Goal: Check status: Check status

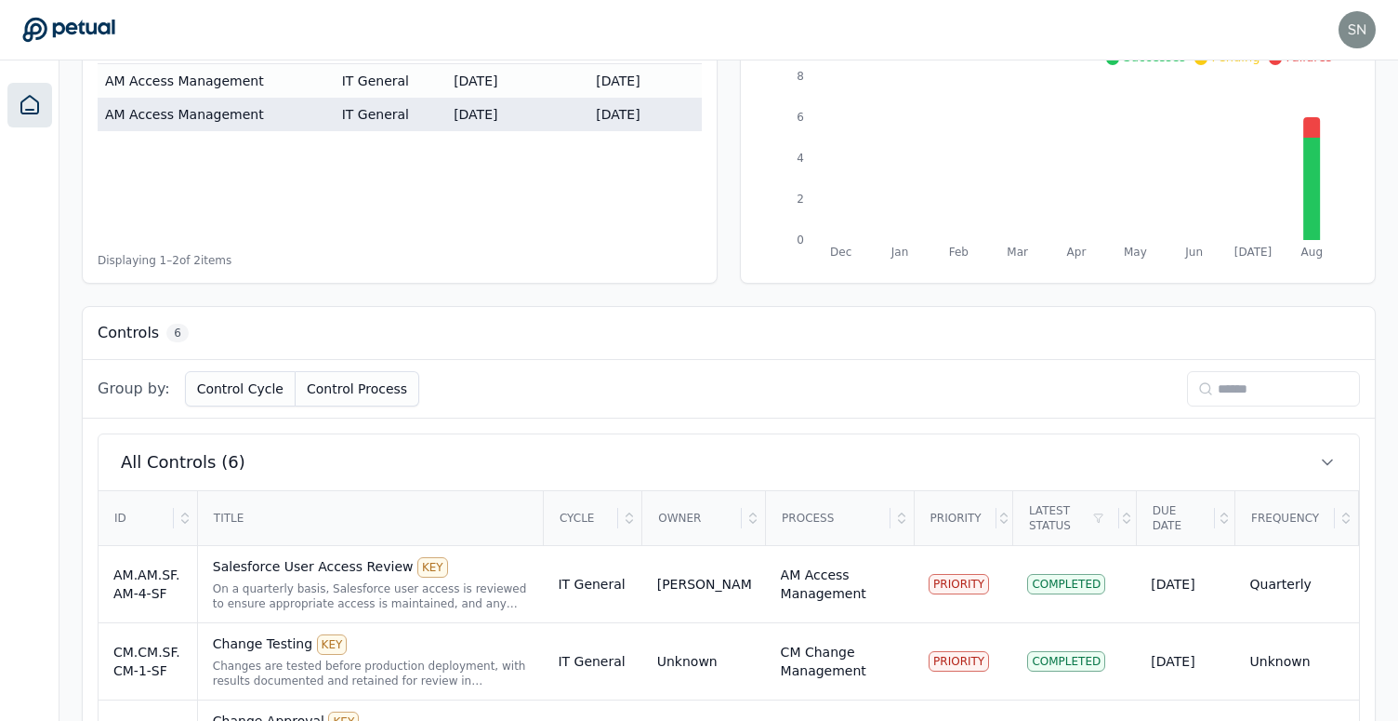
scroll to position [615, 0]
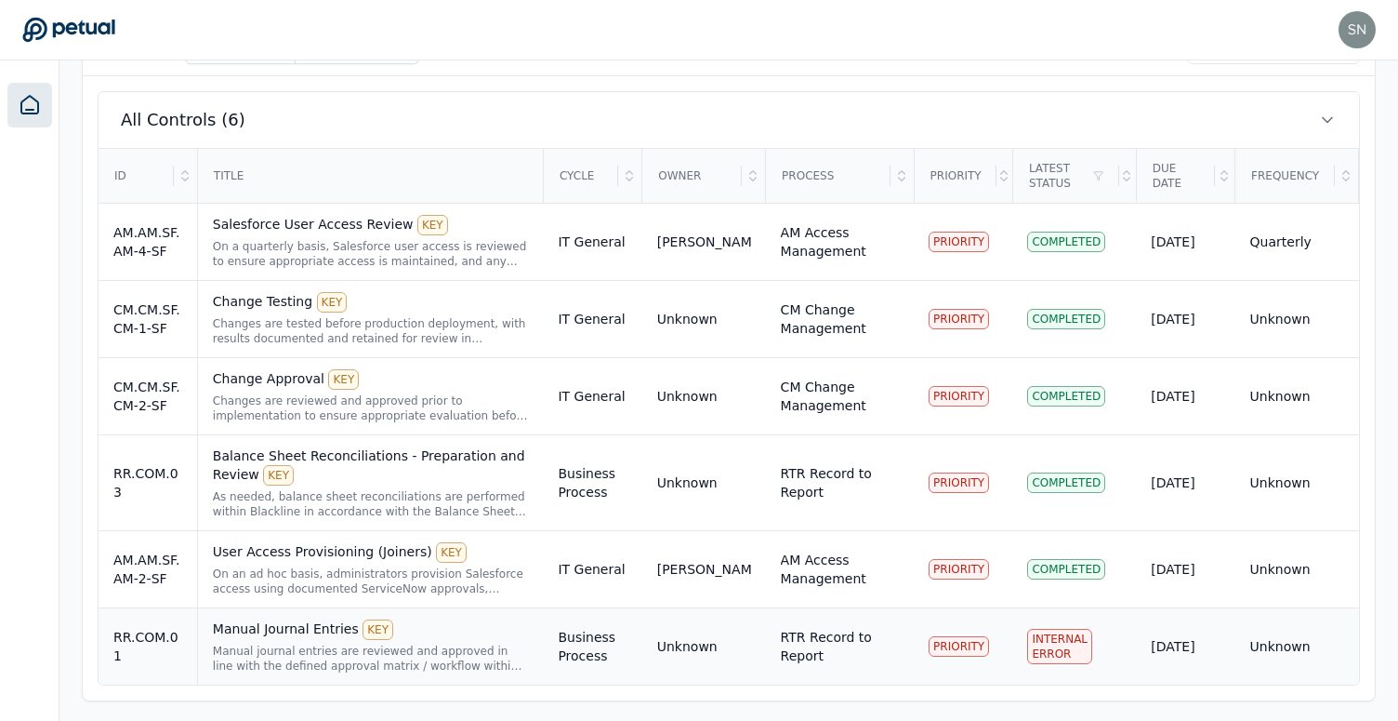
click at [373, 659] on div "Manual journal entries are reviewed and approved in line with the defined appro…" at bounding box center [371, 658] width 316 height 30
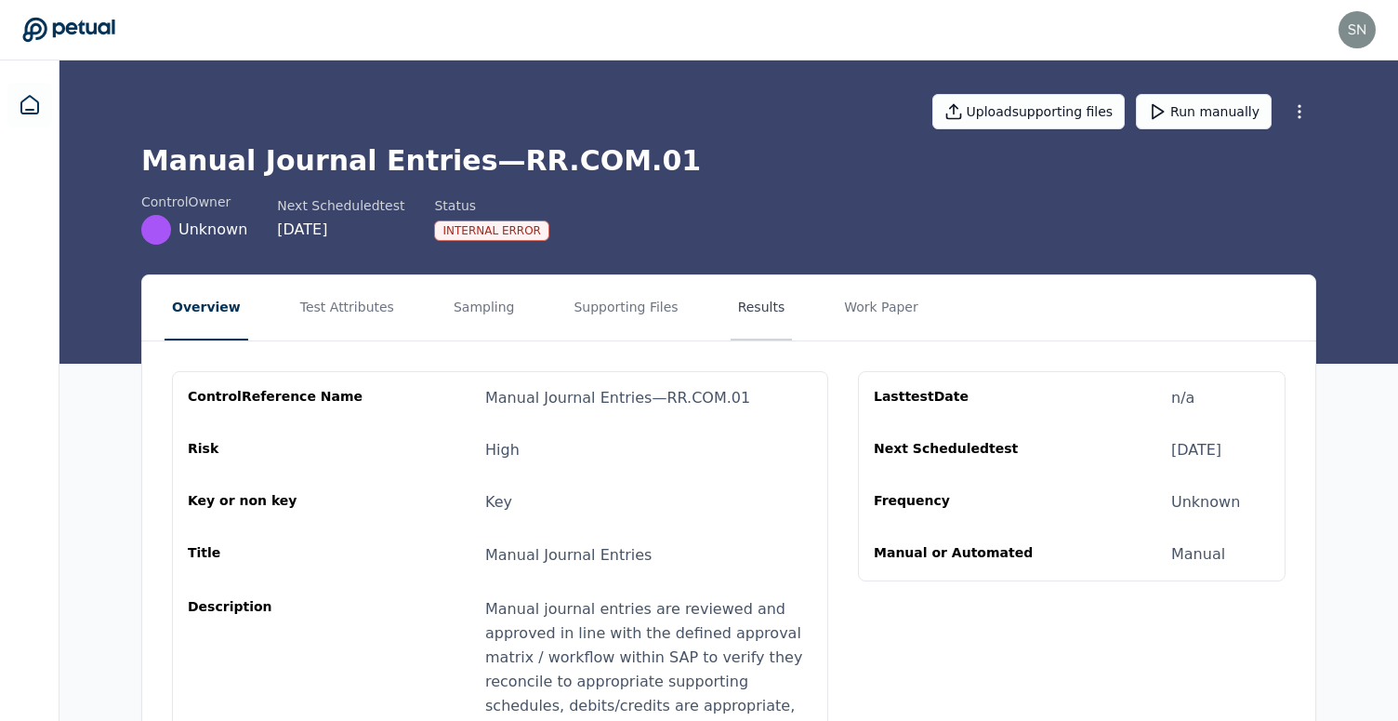
click at [740, 312] on button "Results" at bounding box center [762, 307] width 62 height 65
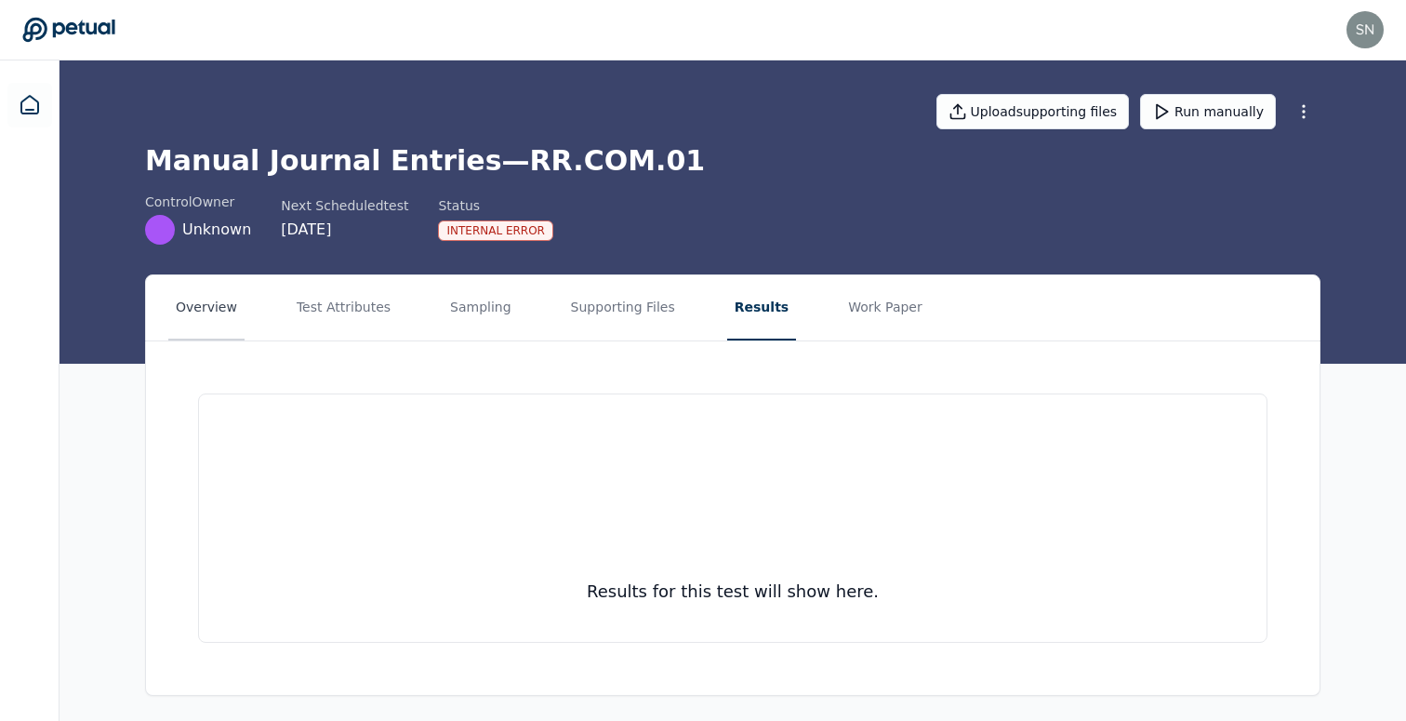
click at [187, 302] on button "Overview" at bounding box center [206, 307] width 76 height 65
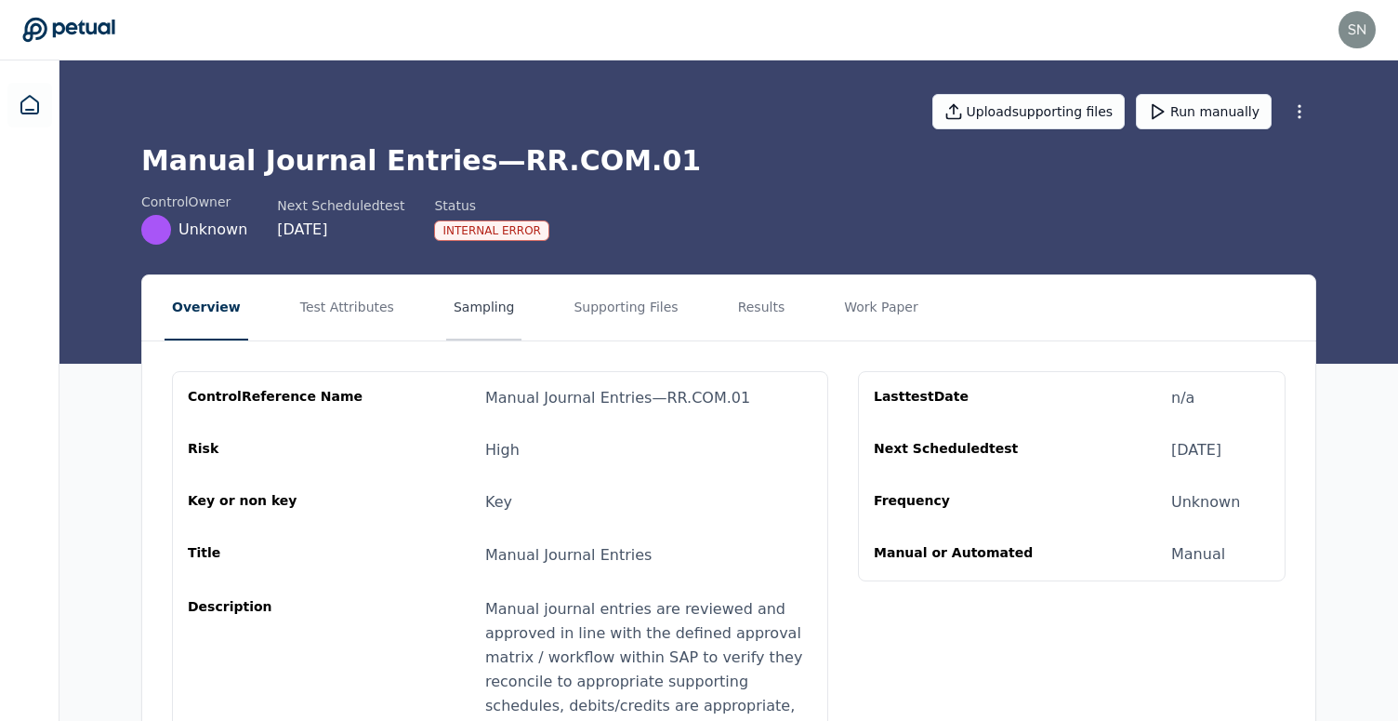
click at [474, 313] on button "Sampling" at bounding box center [484, 307] width 76 height 65
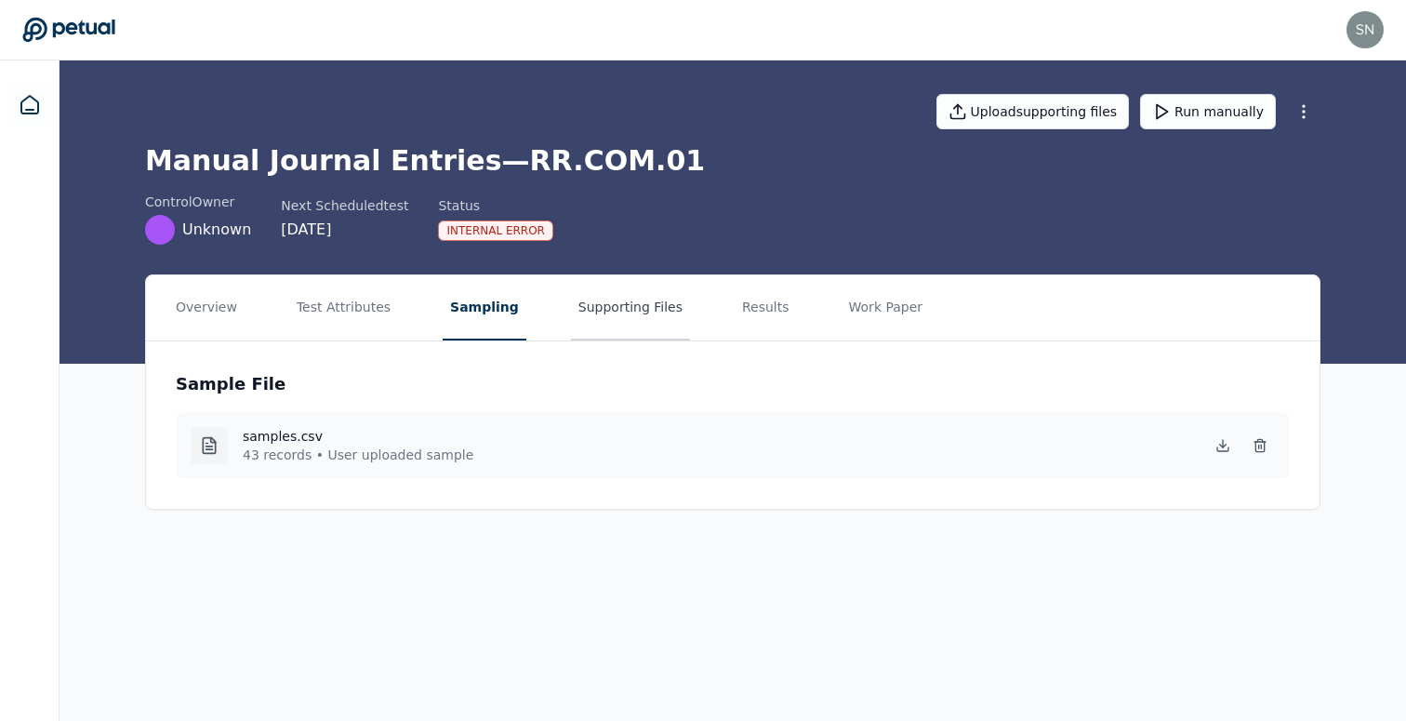
click at [625, 307] on button "Supporting Files" at bounding box center [630, 307] width 119 height 65
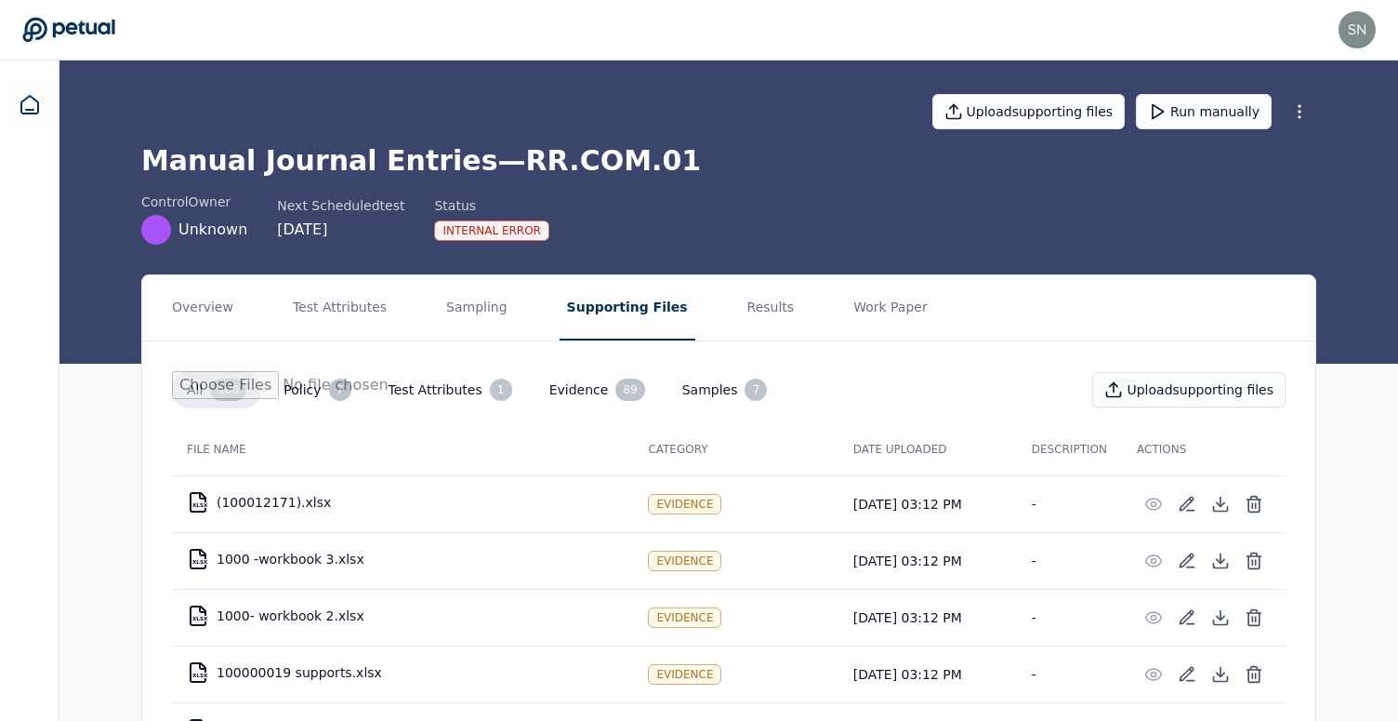
click at [99, 21] on icon at bounding box center [68, 30] width 93 height 26
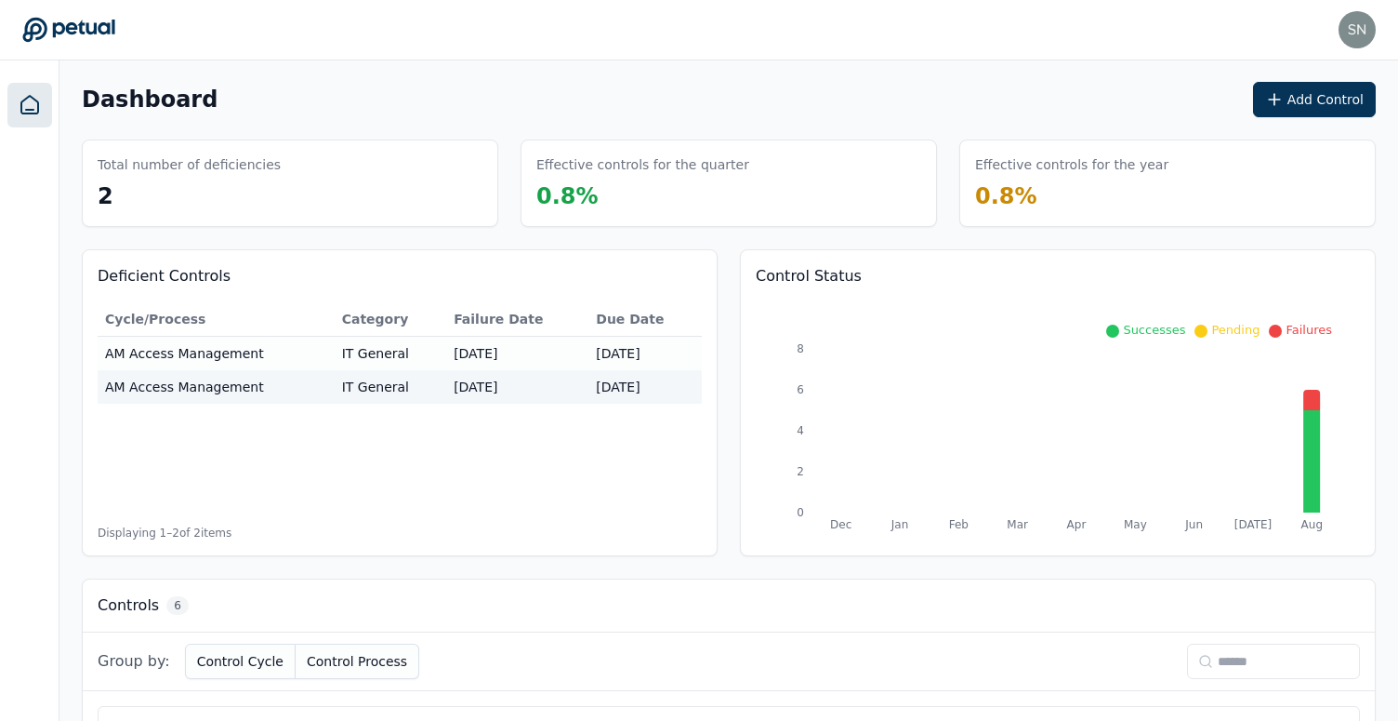
scroll to position [618, 0]
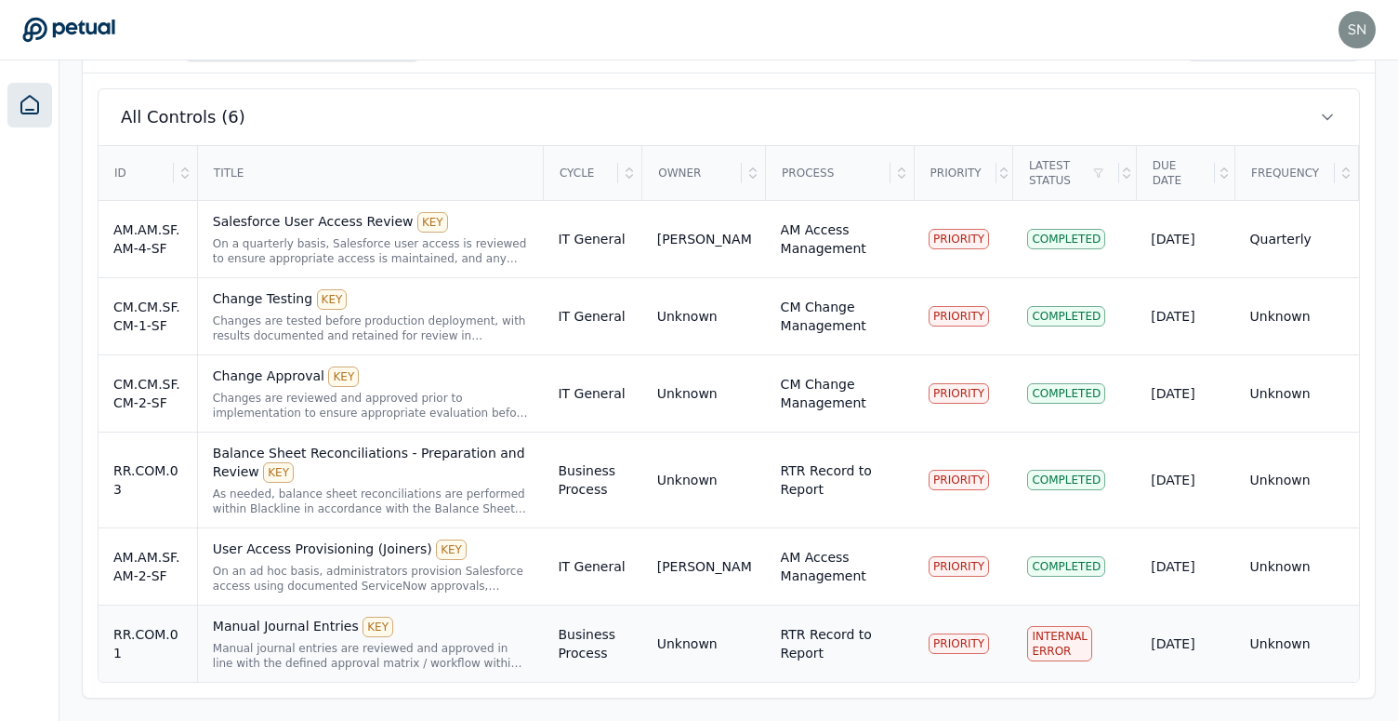
click at [682, 651] on div "Unknown" at bounding box center [687, 643] width 60 height 19
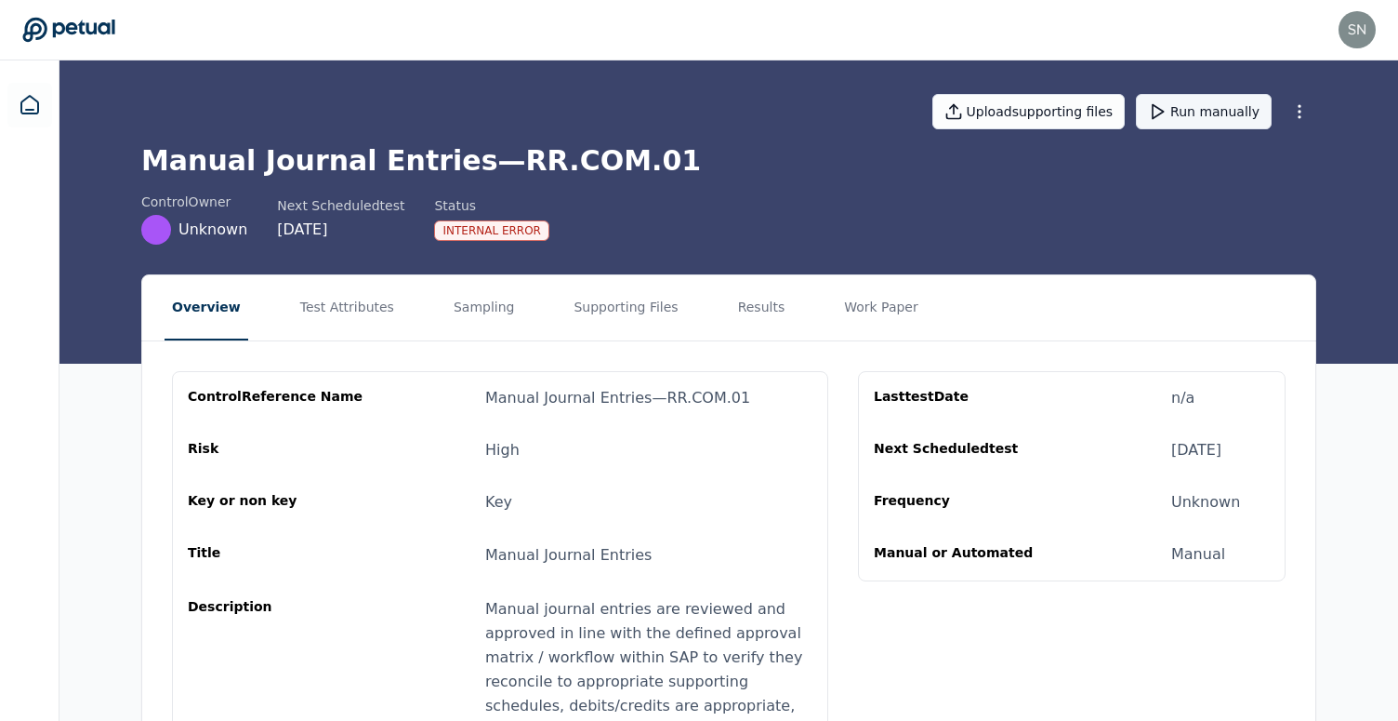
click at [1237, 107] on button "Run manually" at bounding box center [1204, 111] width 136 height 35
click at [735, 315] on button "Results" at bounding box center [762, 307] width 62 height 65
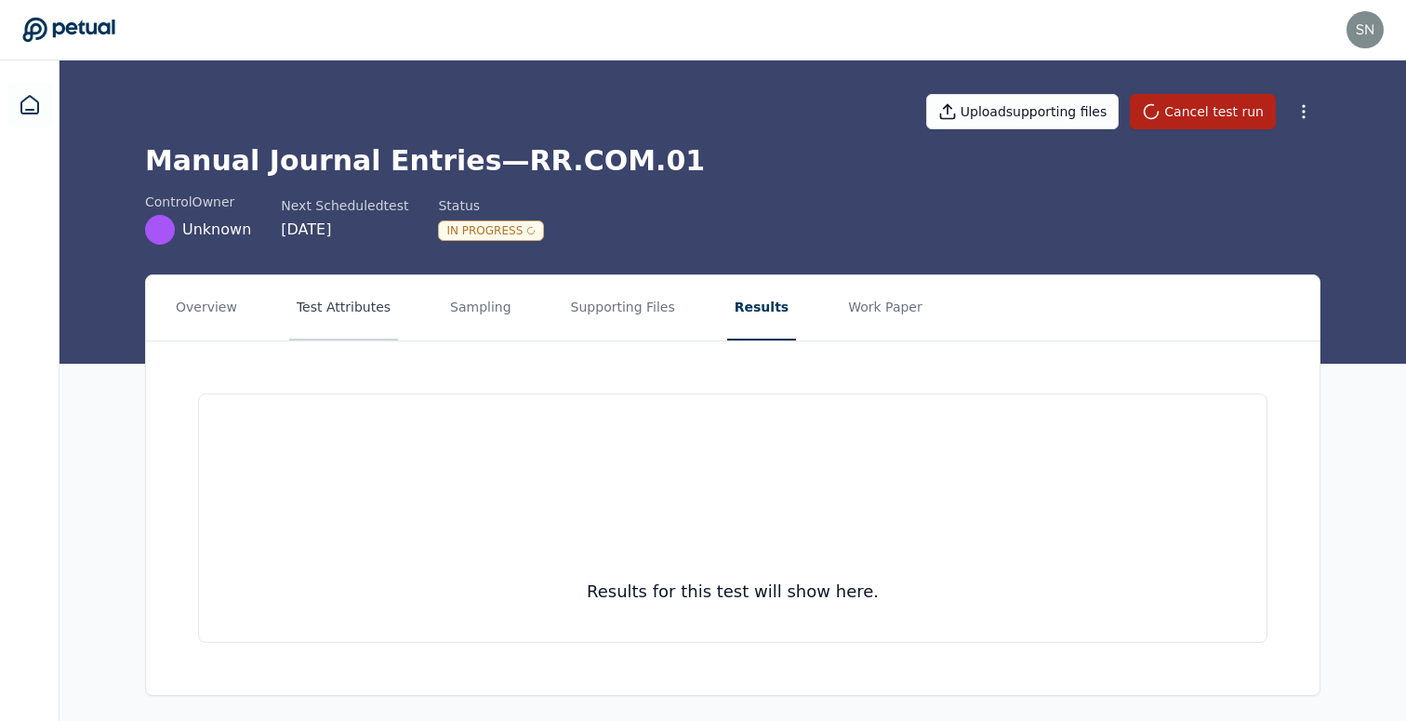
click at [361, 316] on button "Test Attributes" at bounding box center [343, 307] width 109 height 65
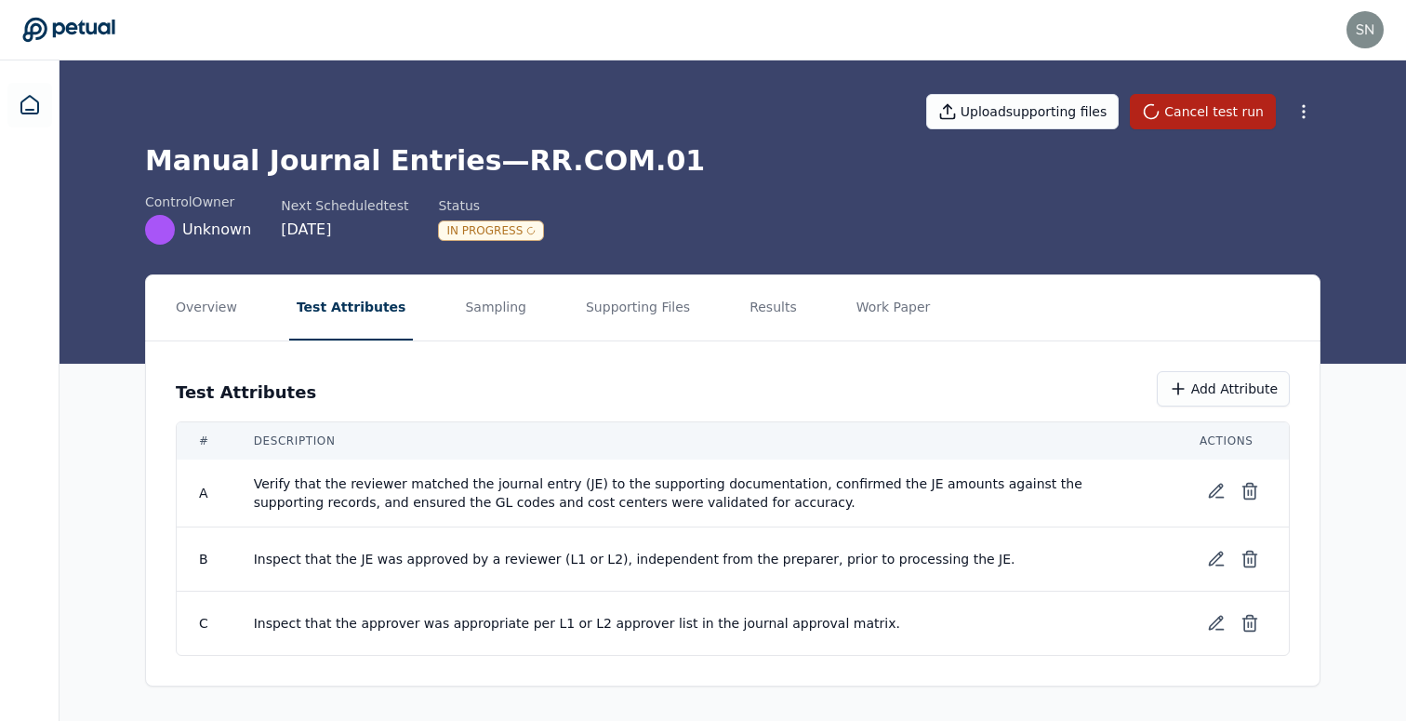
click at [549, 176] on h1 "Manual Journal Entries — RR.COM.01" at bounding box center [732, 160] width 1175 height 33
click at [1212, 123] on button "Cancel test run" at bounding box center [1203, 111] width 146 height 35
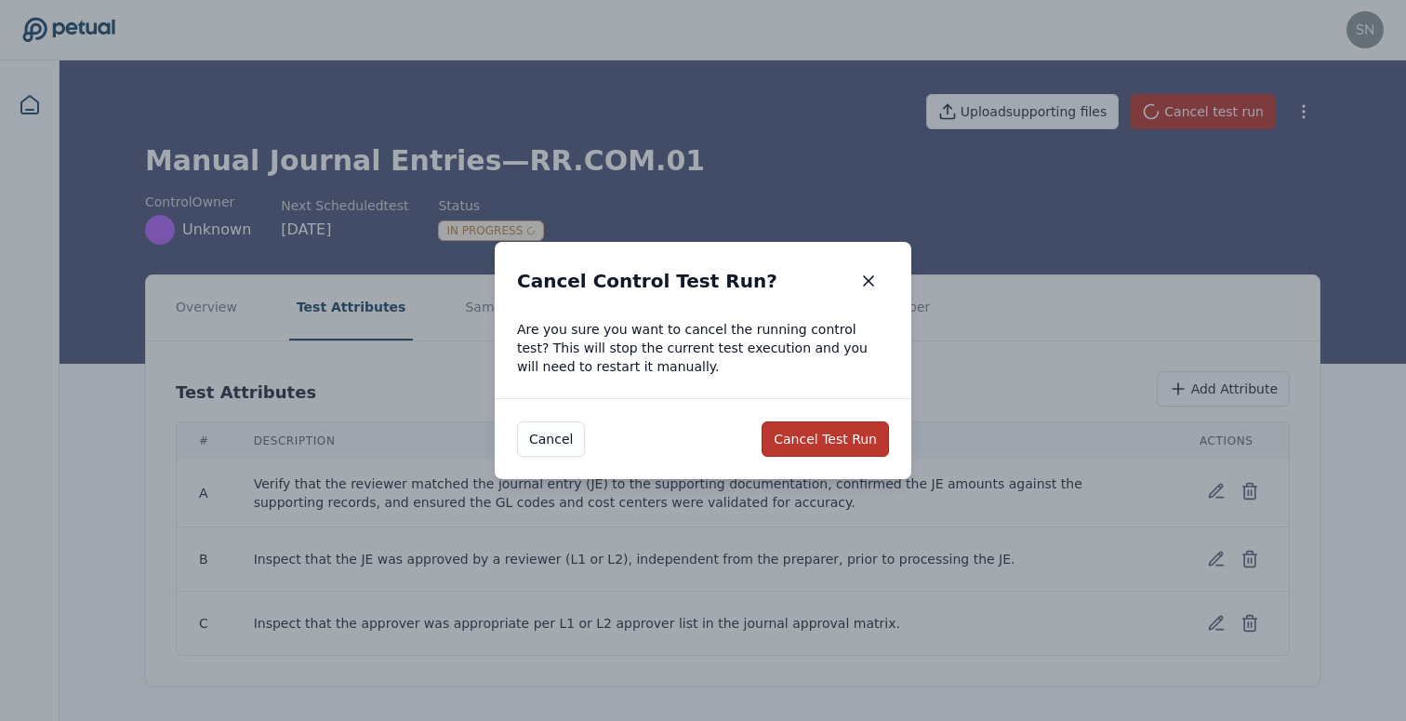
click at [804, 445] on button "Cancel Test Run" at bounding box center [824, 438] width 127 height 35
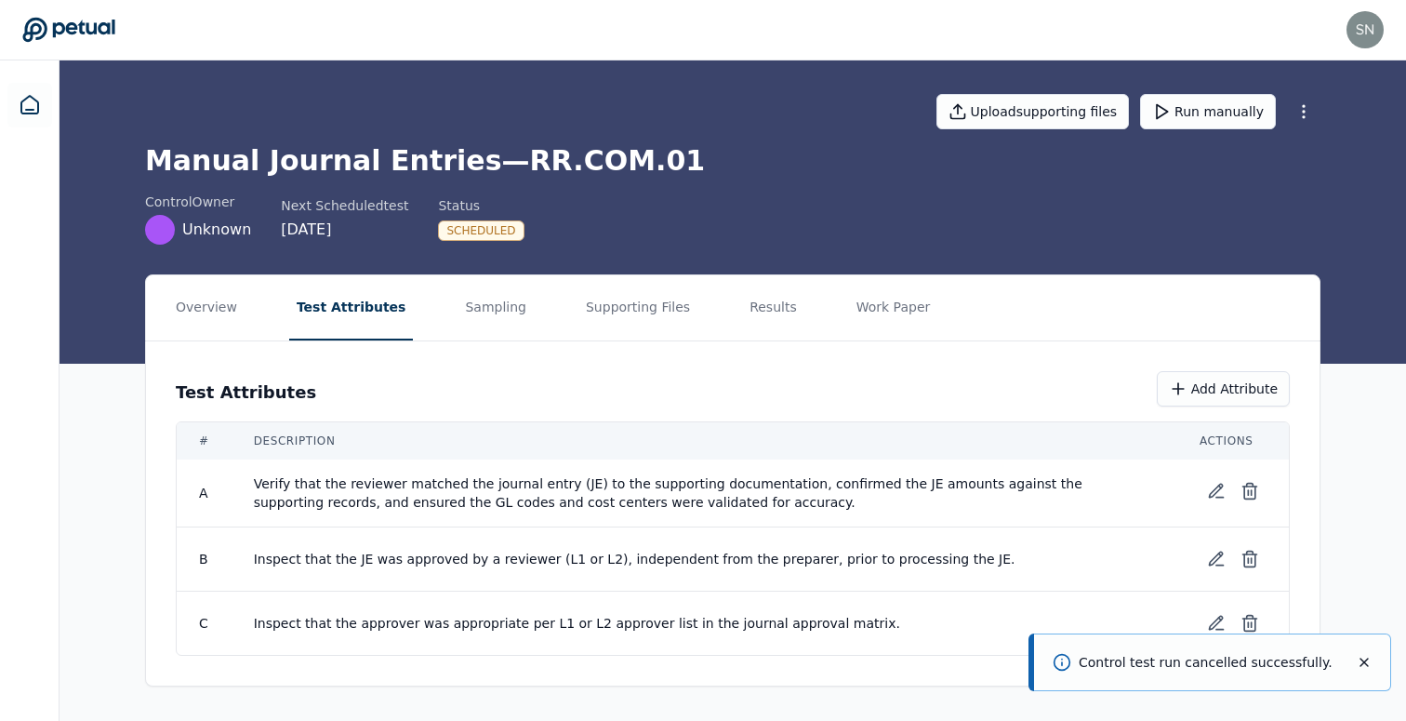
click at [1145, 181] on div "Manual Journal Entries — RR.COM.01 control Owner Unknown Next Scheduled test 9/…" at bounding box center [732, 194] width 1175 height 100
click at [1211, 112] on button "Run manually" at bounding box center [1208, 111] width 136 height 35
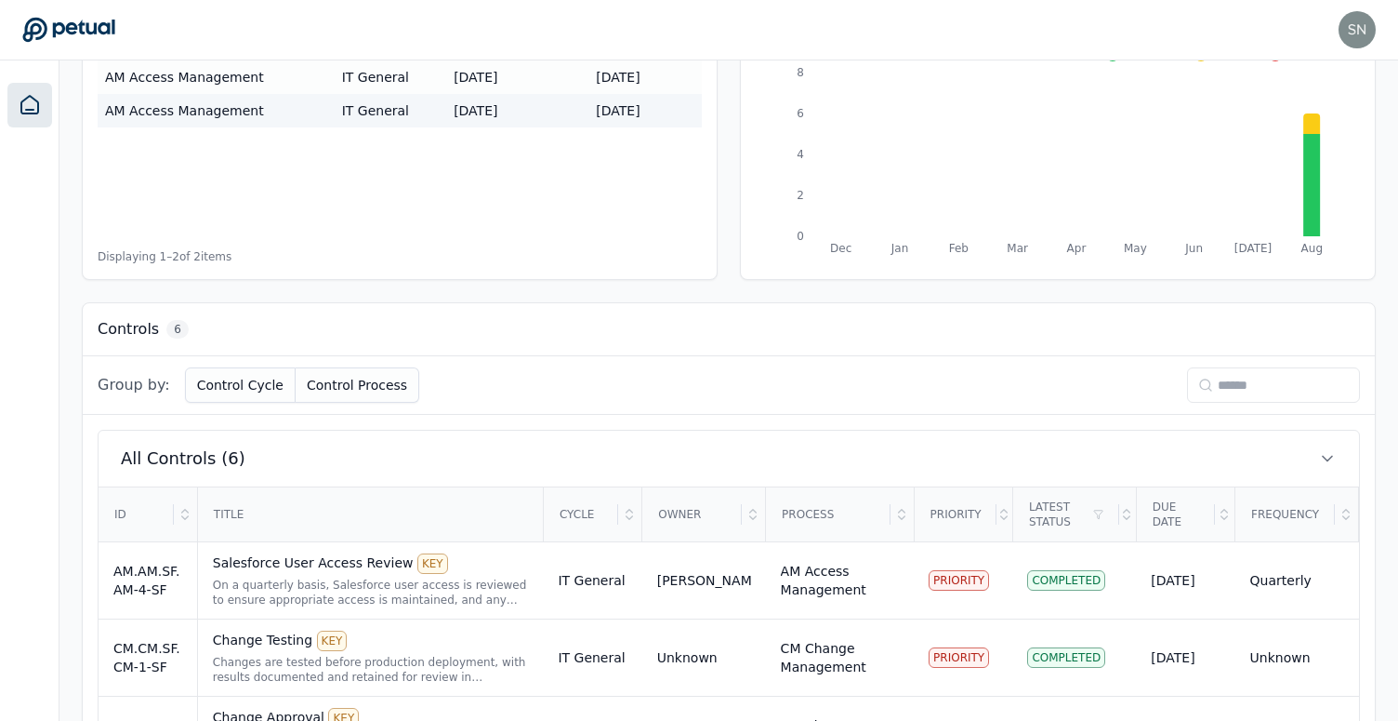
scroll to position [618, 0]
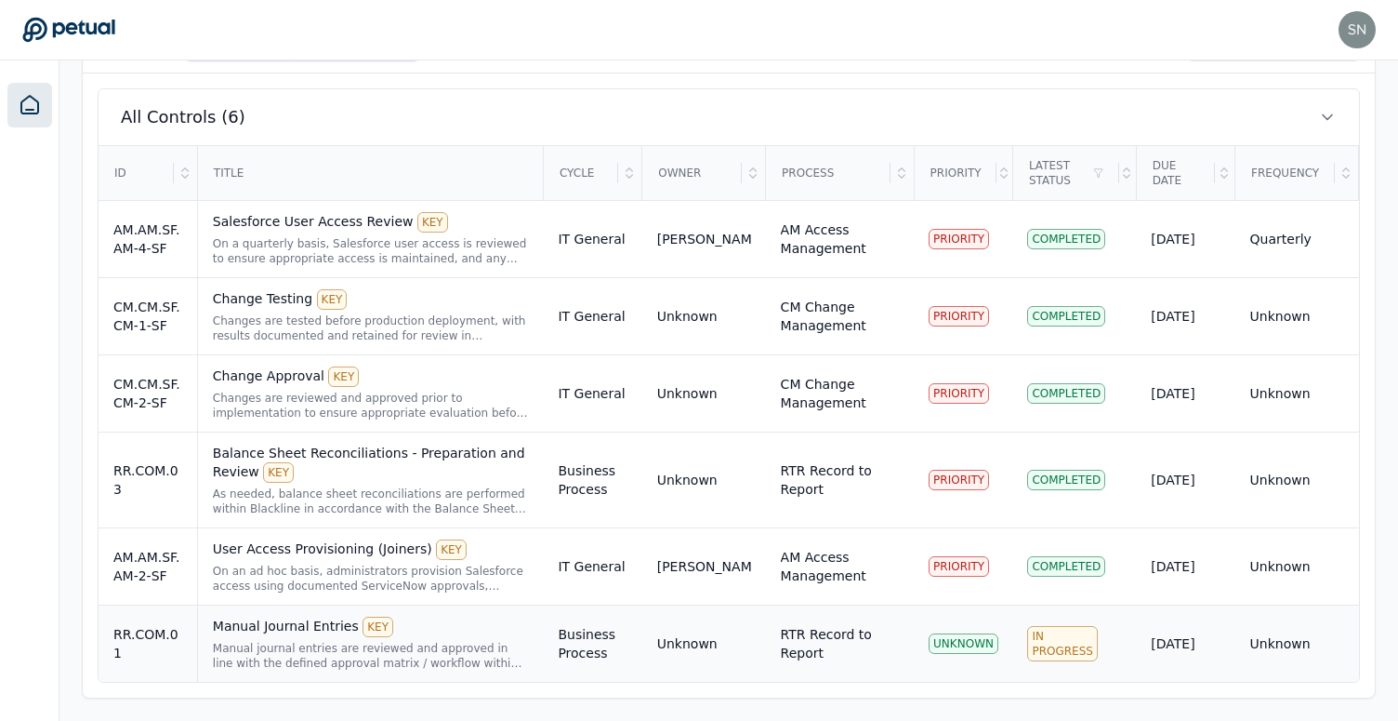
click at [639, 640] on td "Business Process" at bounding box center [592, 643] width 99 height 77
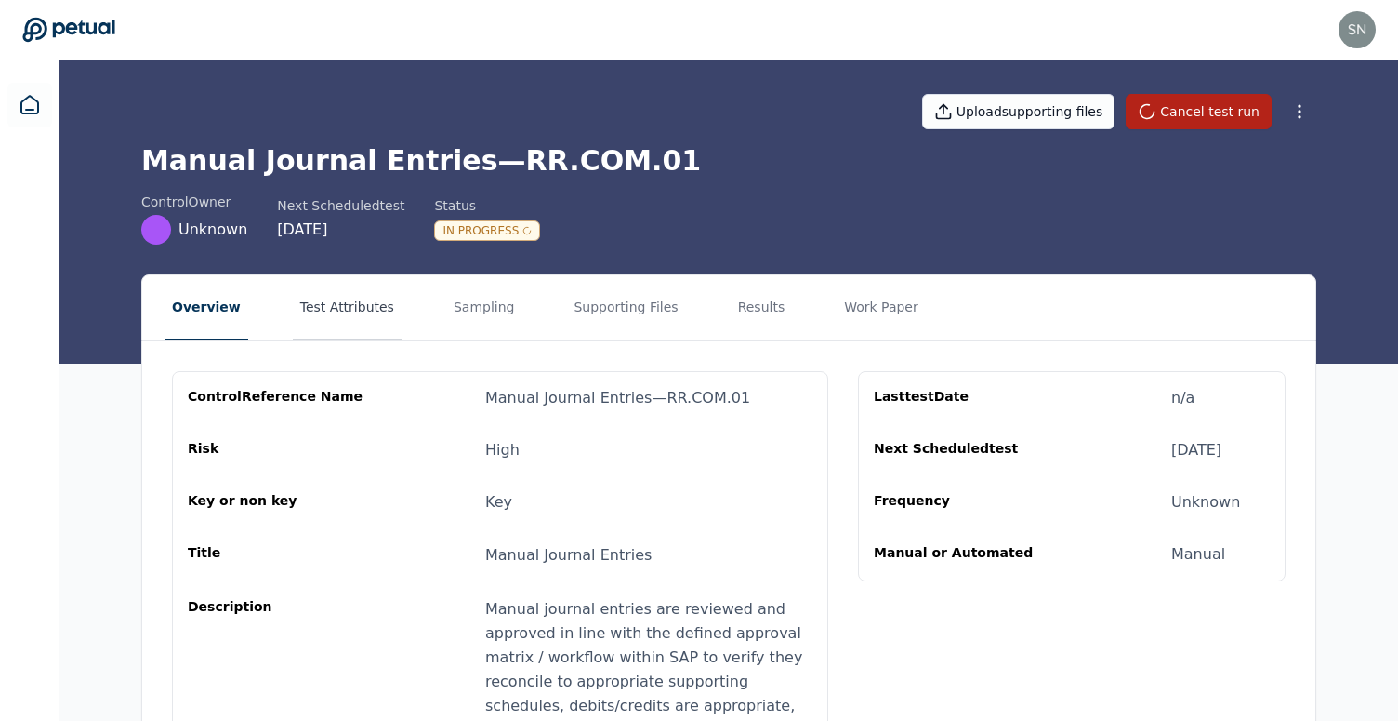
click at [346, 298] on button "Test Attributes" at bounding box center [347, 307] width 109 height 65
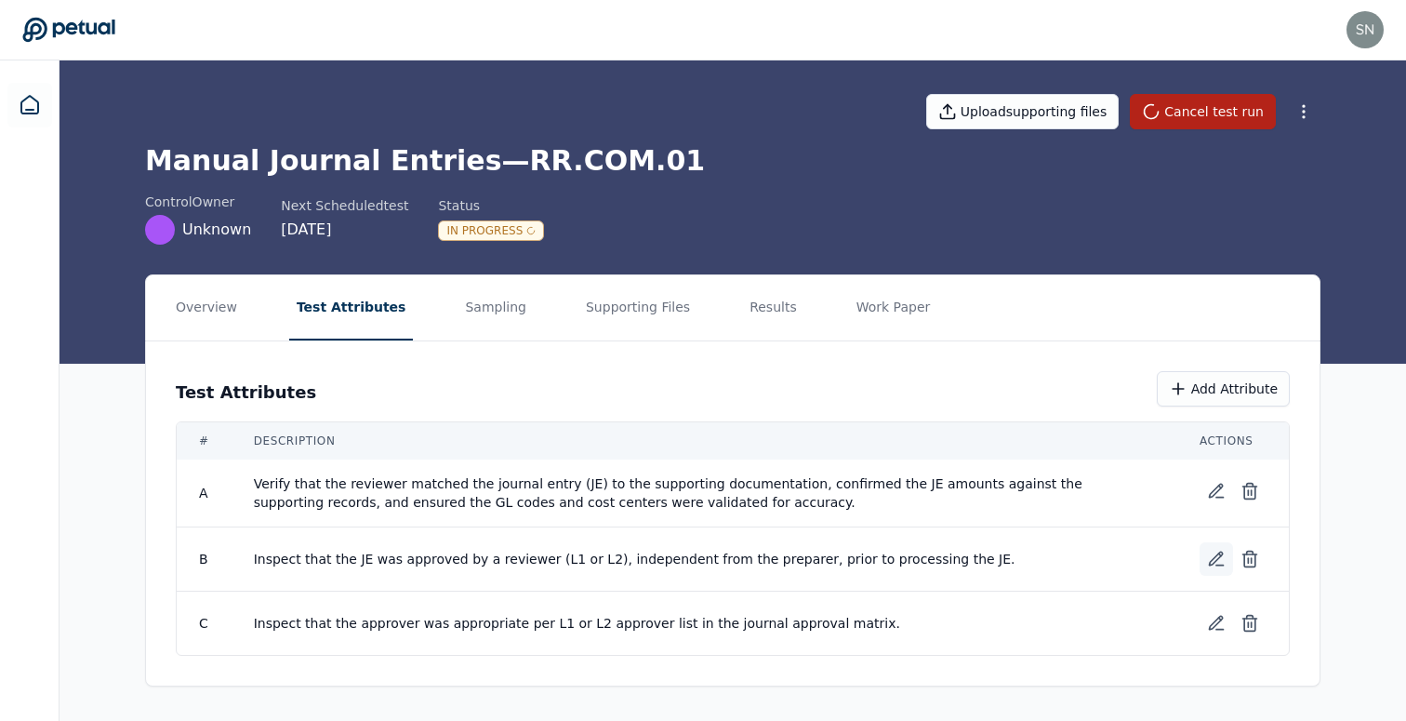
click at [1208, 550] on icon at bounding box center [1216, 558] width 19 height 19
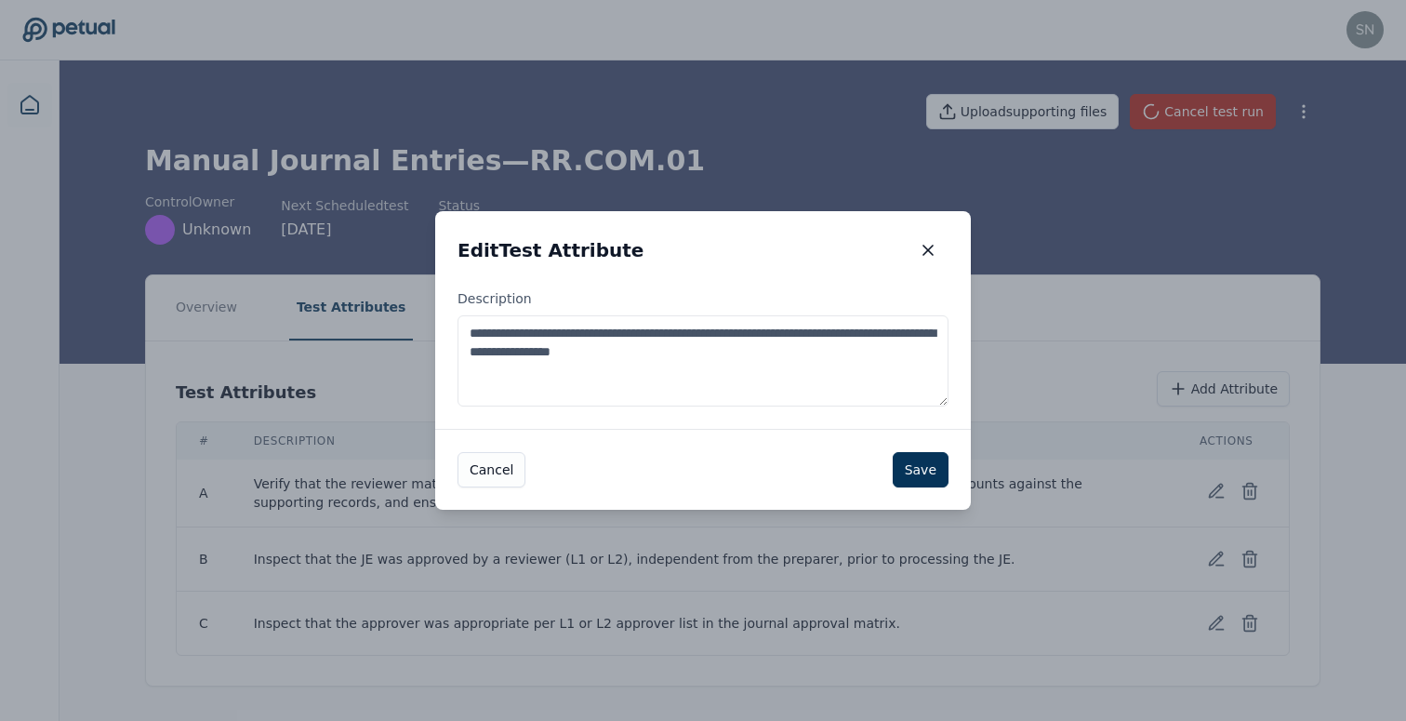
click at [762, 335] on textarea "**********" at bounding box center [702, 360] width 491 height 91
click at [936, 241] on icon "button" at bounding box center [928, 250] width 19 height 19
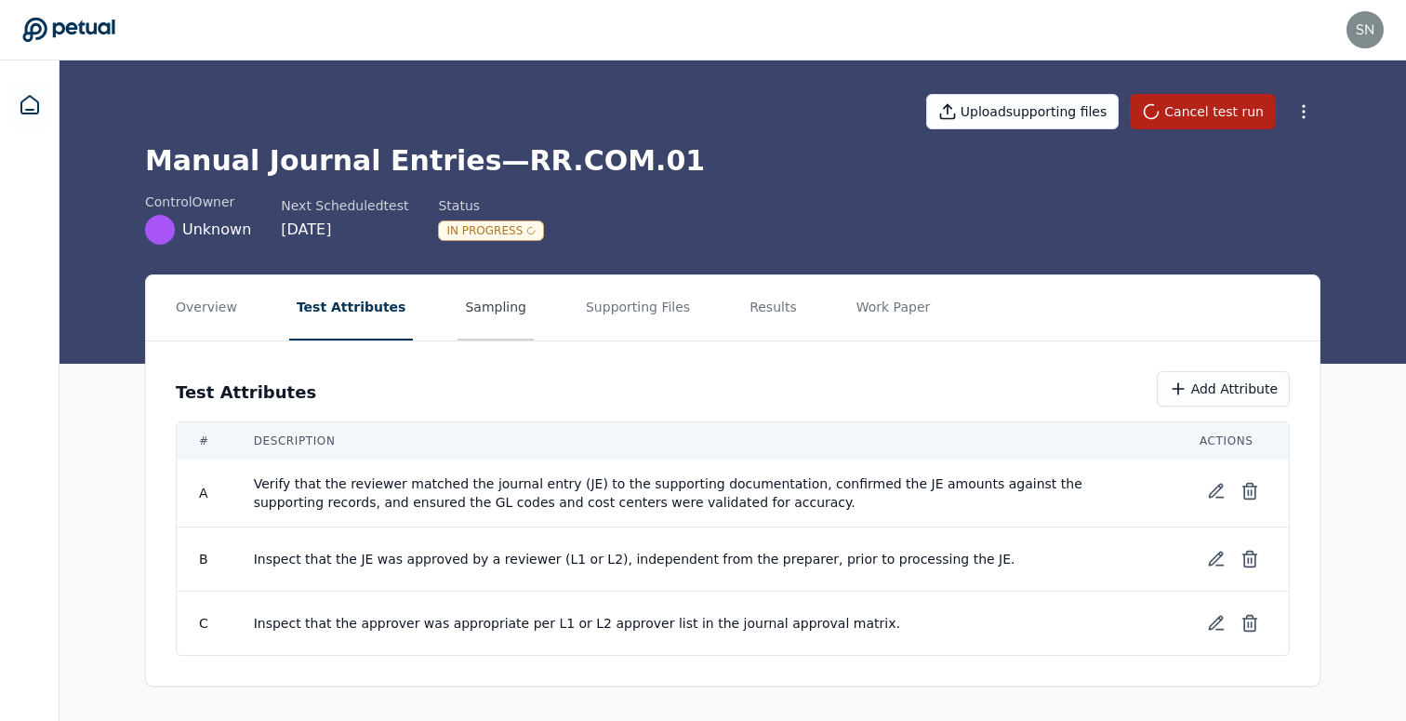
click at [457, 306] on button "Sampling" at bounding box center [495, 307] width 76 height 65
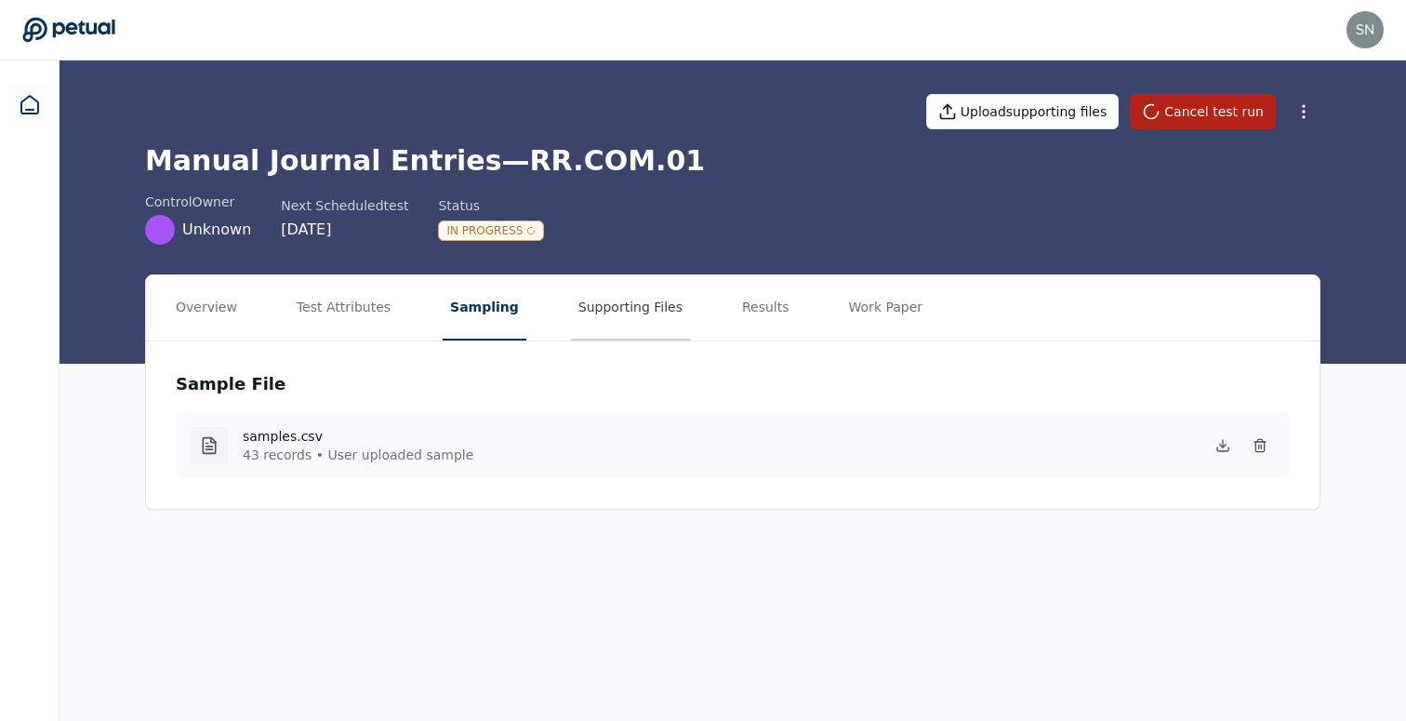
click at [583, 312] on button "Supporting Files" at bounding box center [630, 307] width 119 height 65
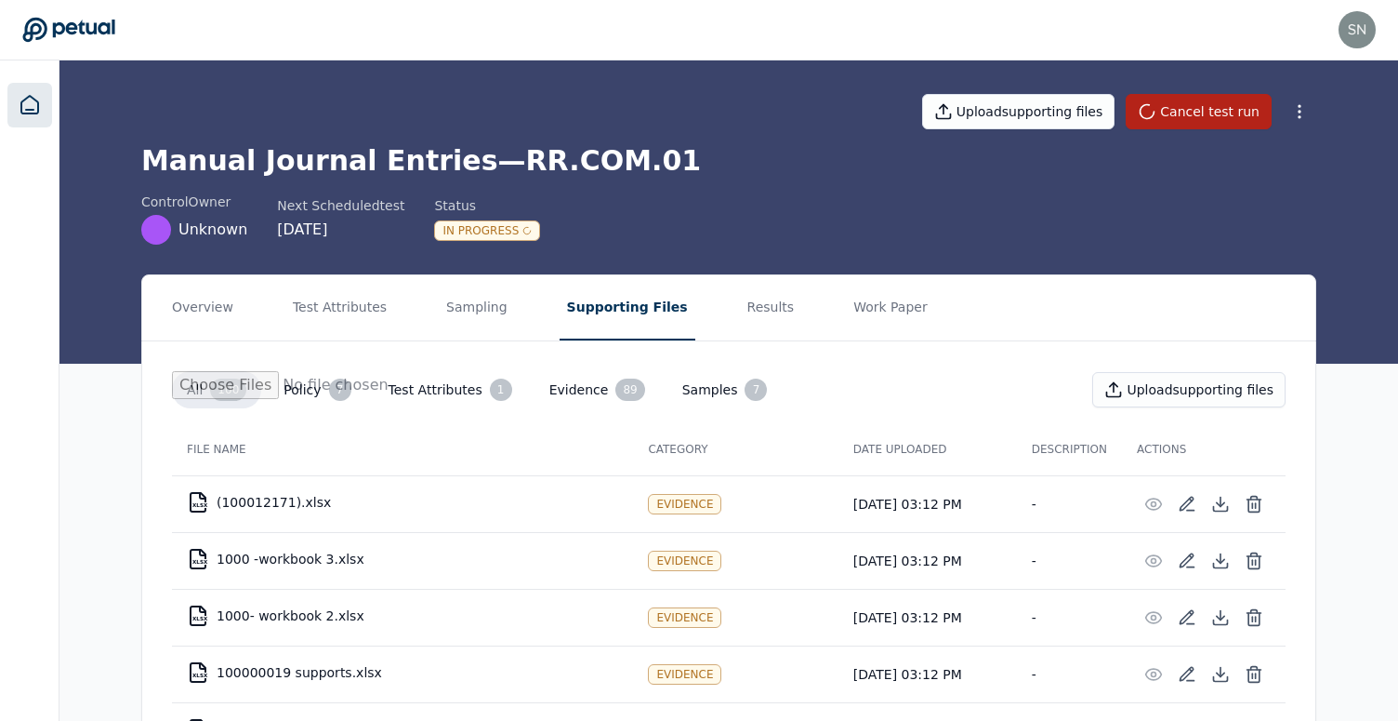
click at [25, 108] on icon at bounding box center [30, 105] width 22 height 22
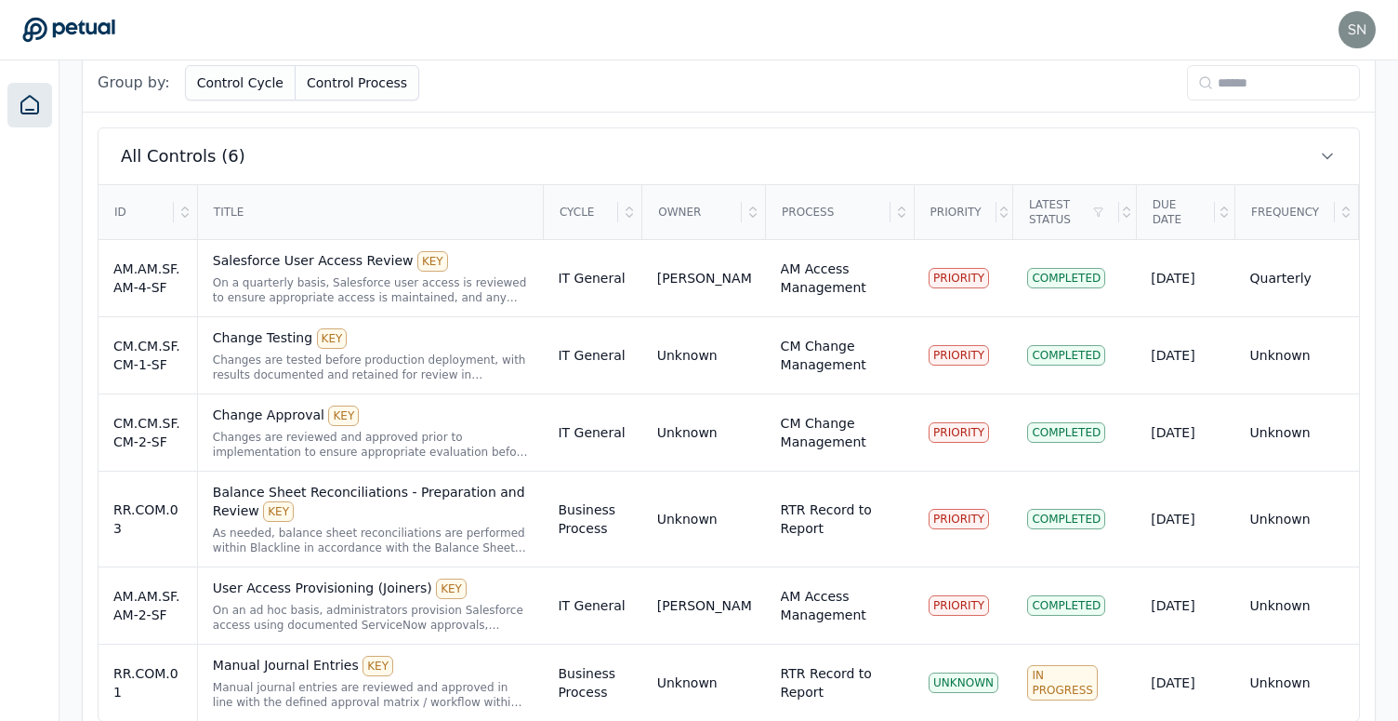
scroll to position [618, 0]
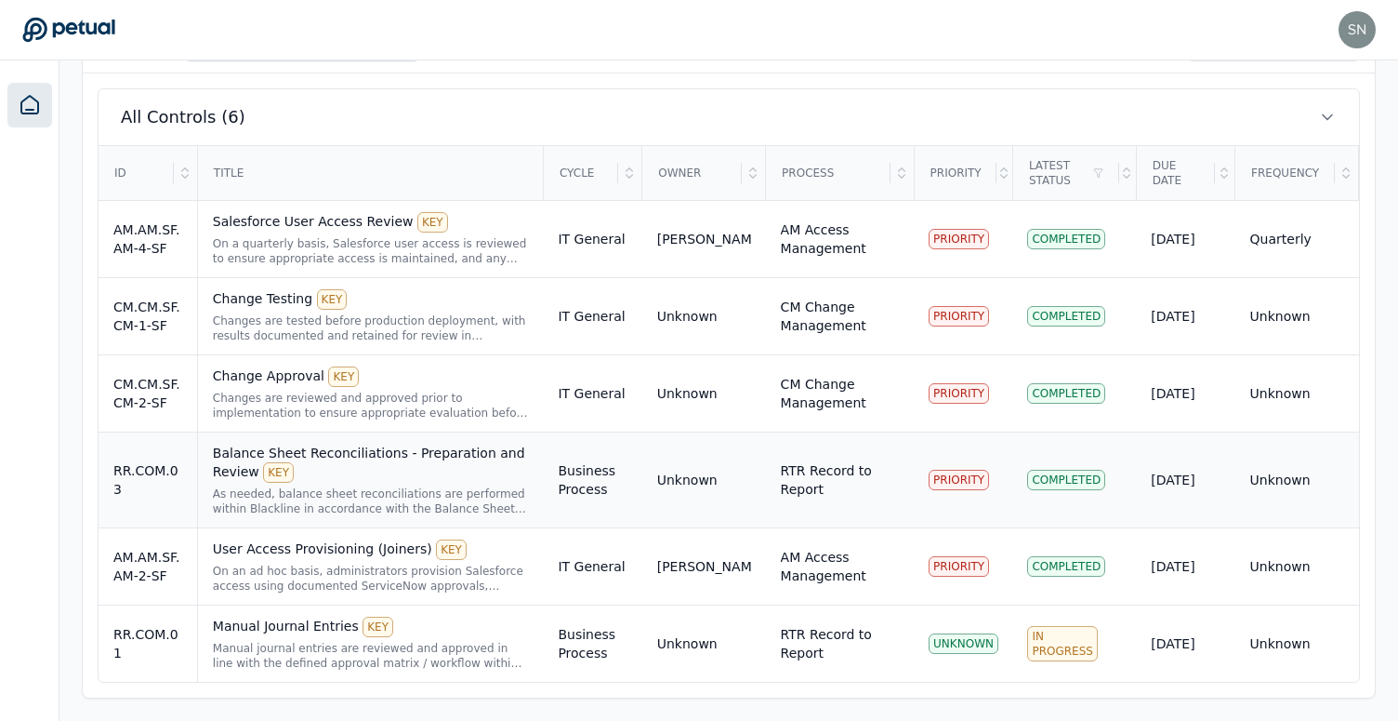
click at [489, 474] on div "Balance Sheet Reconciliations - Preparation and Review KEY" at bounding box center [371, 462] width 316 height 39
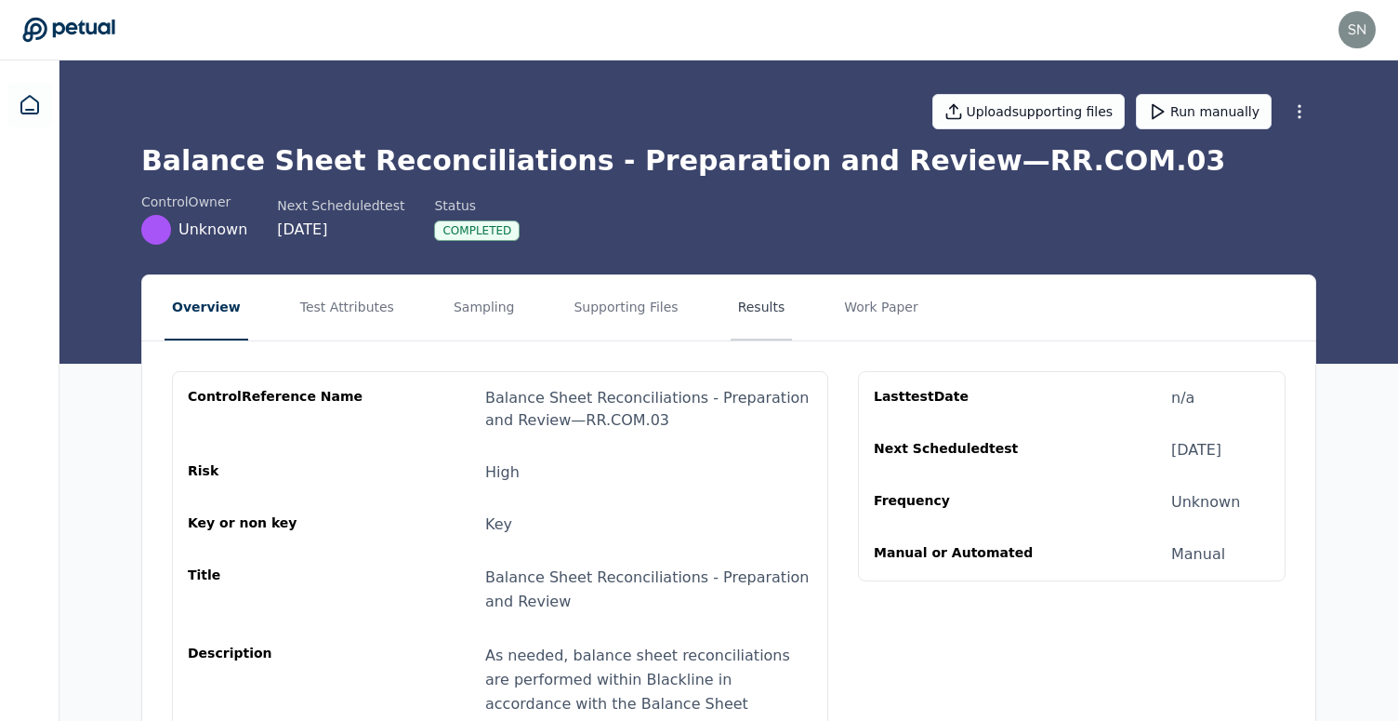
click at [731, 311] on button "Results" at bounding box center [762, 307] width 62 height 65
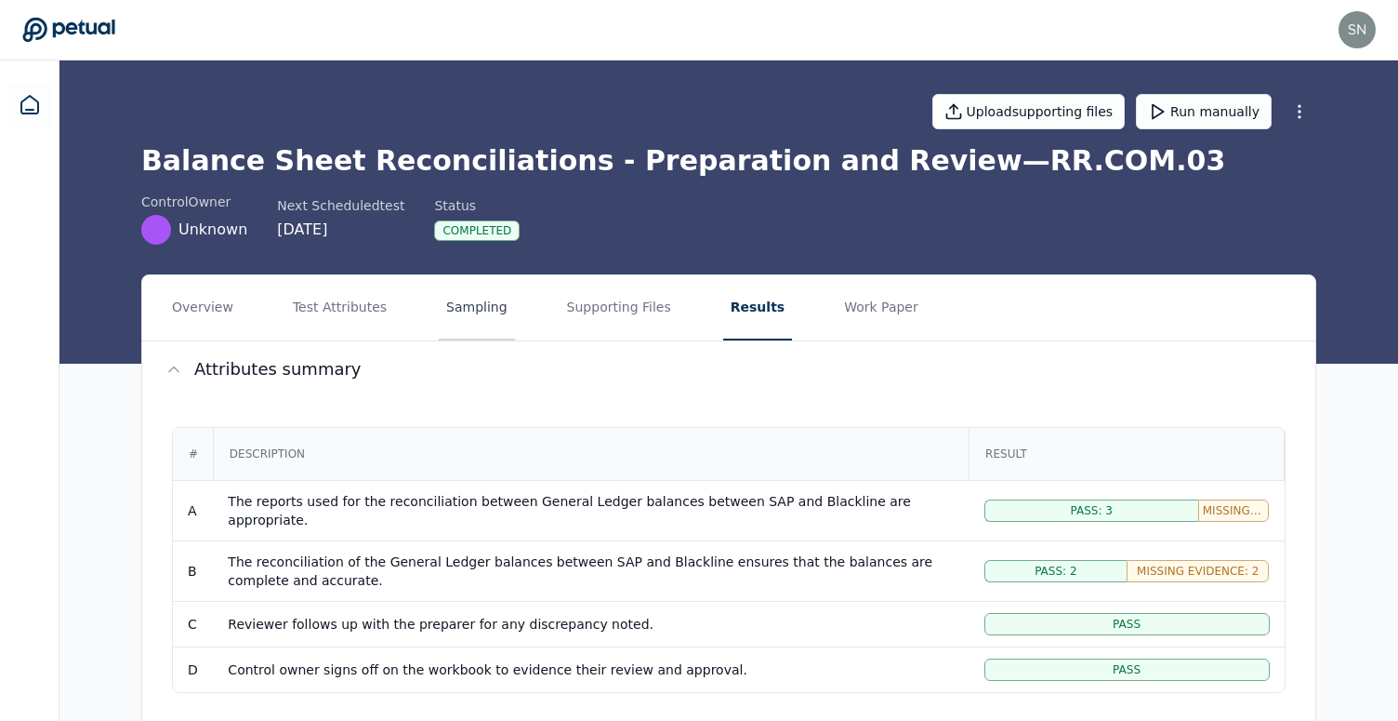
click at [457, 339] on button "Sampling" at bounding box center [477, 307] width 76 height 65
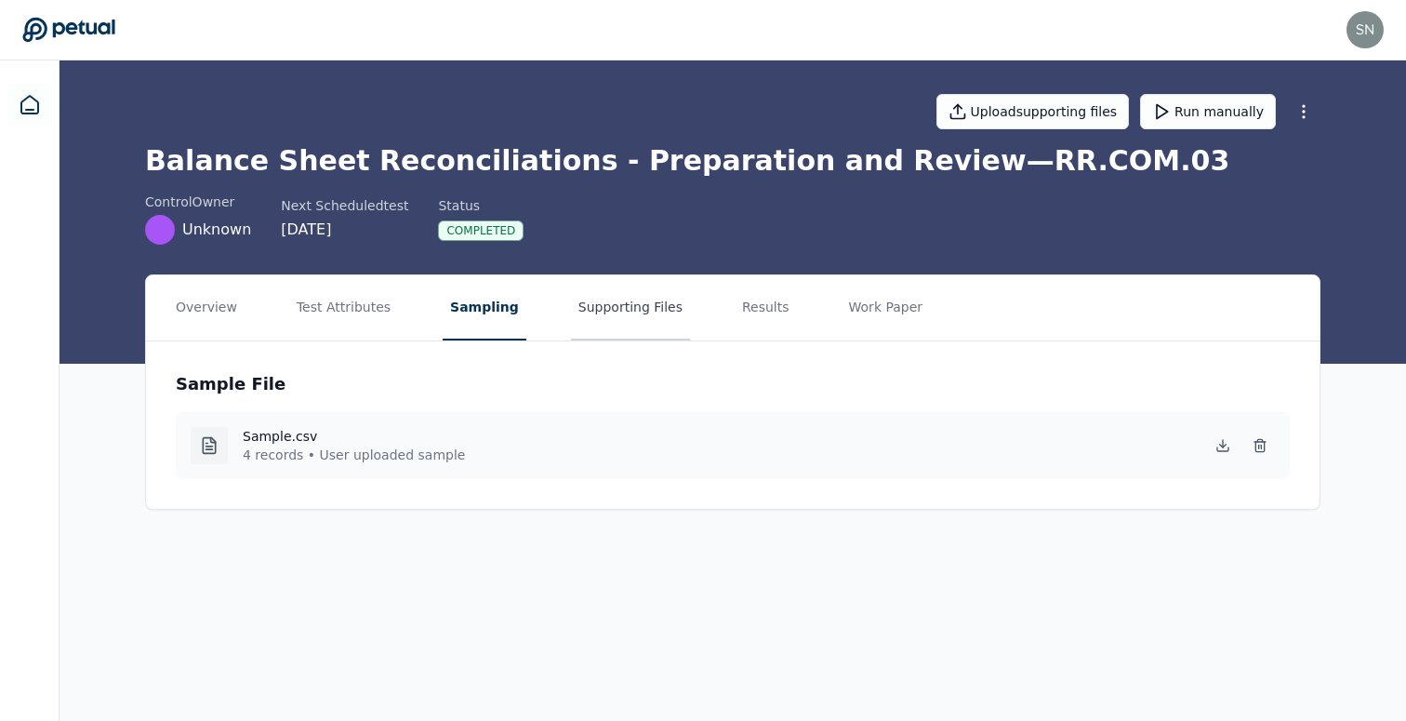
click at [647, 313] on button "Supporting Files" at bounding box center [630, 307] width 119 height 65
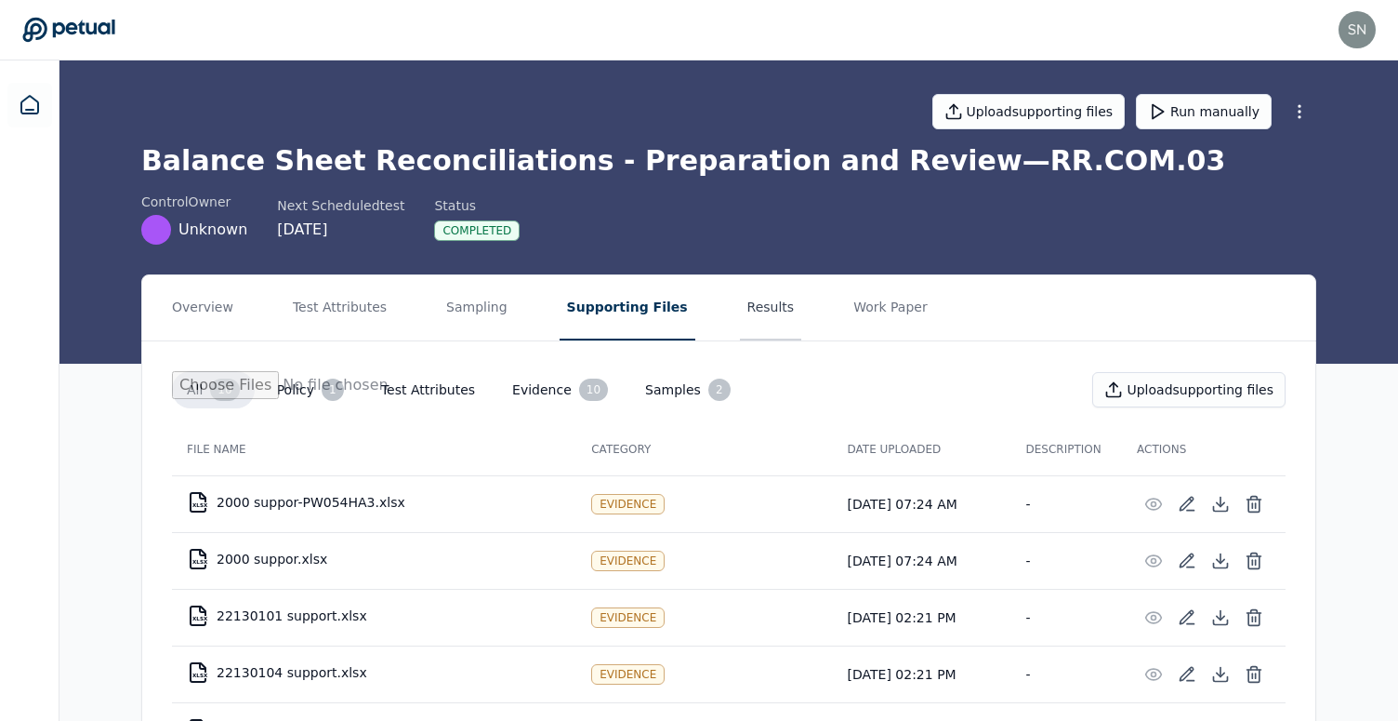
click at [755, 304] on button "Results" at bounding box center [771, 307] width 62 height 65
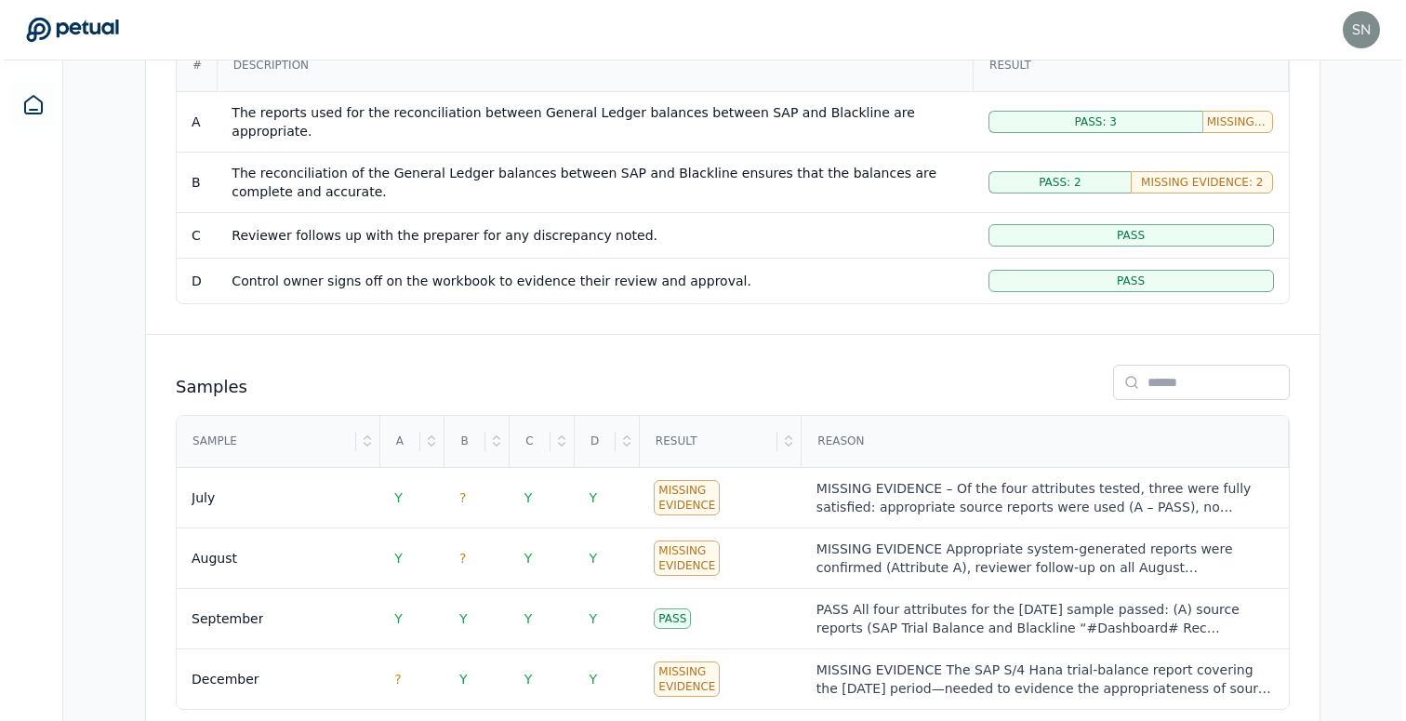
scroll to position [423, 0]
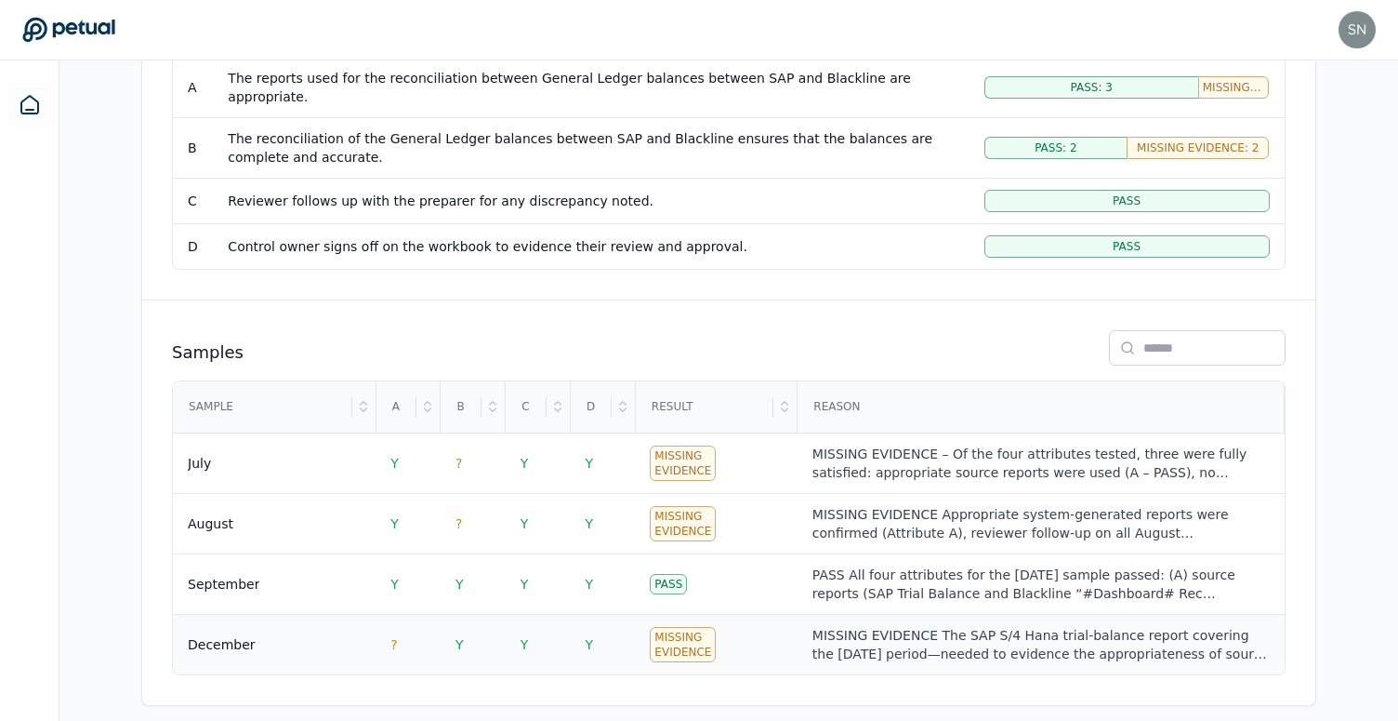
click at [766, 615] on td "Missing Evidence" at bounding box center [716, 645] width 163 height 60
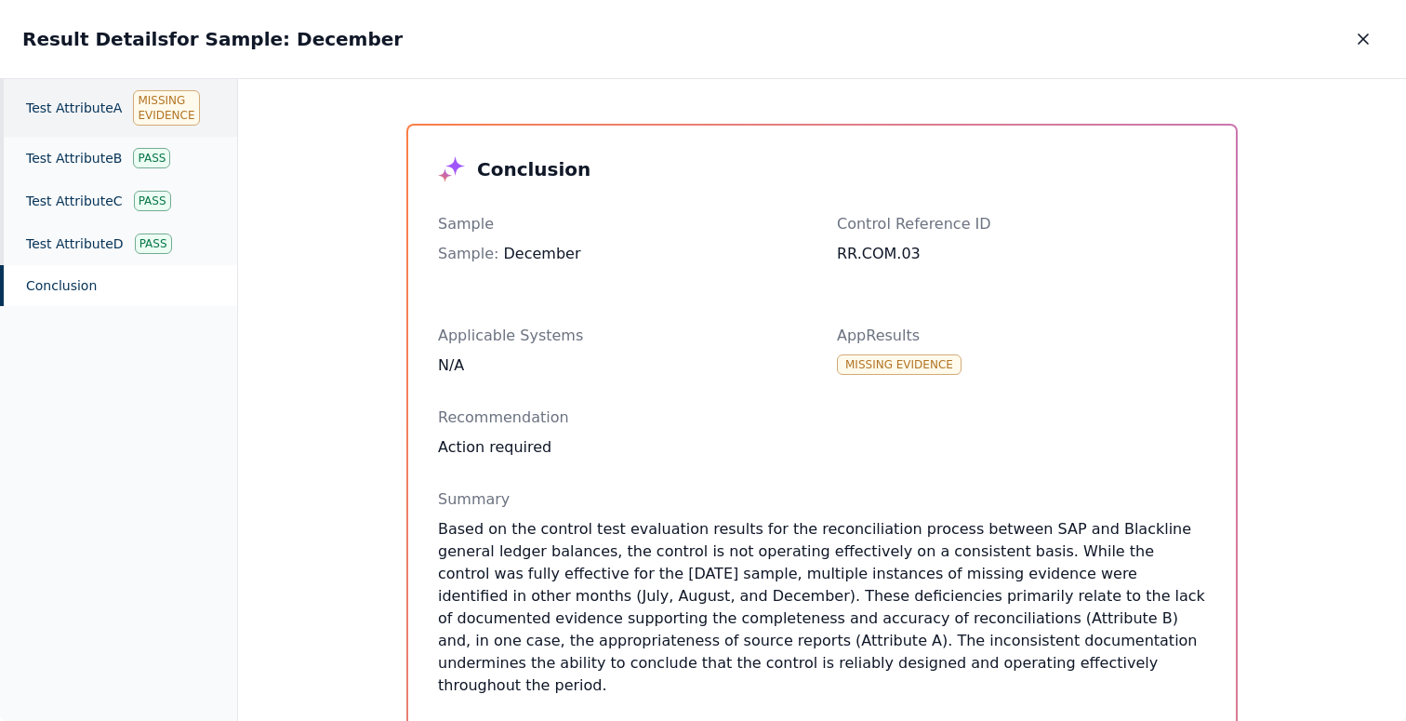
click at [108, 124] on div "Test Attribute A Missing Evidence" at bounding box center [118, 108] width 237 height 58
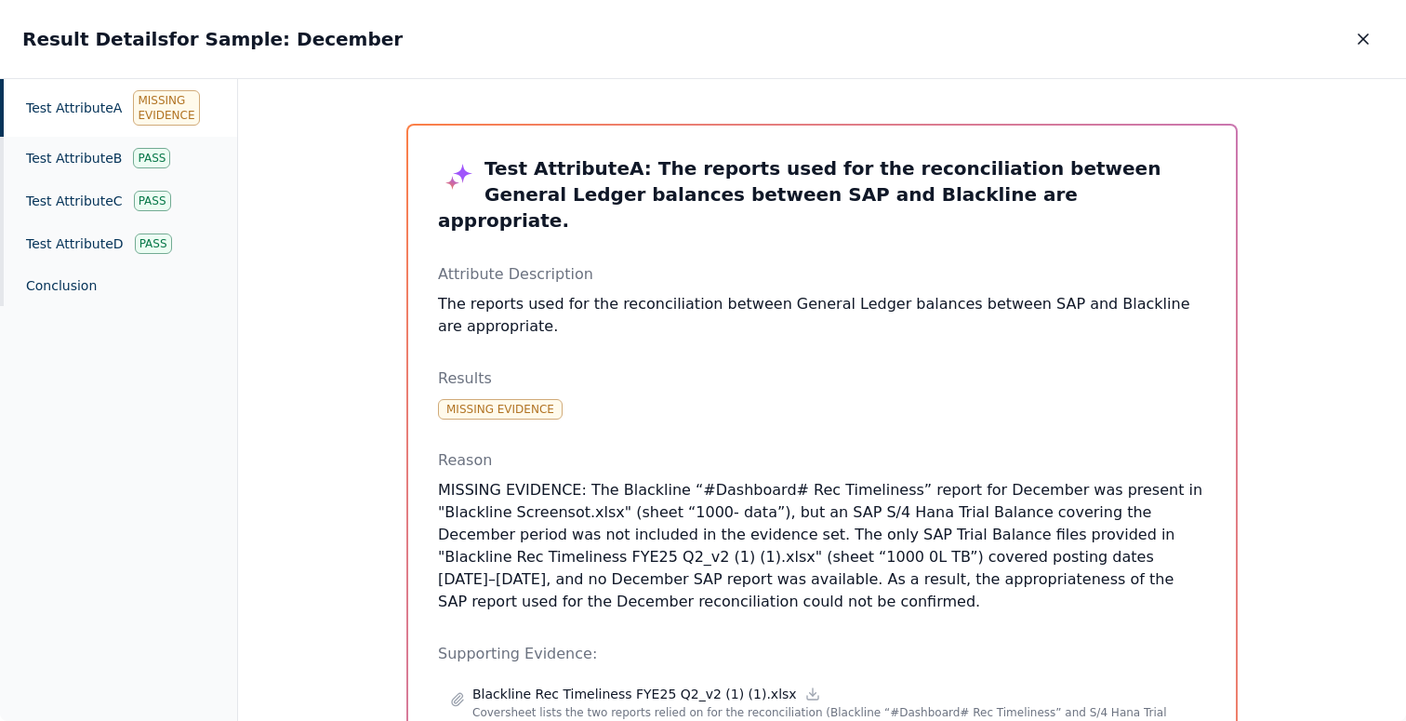
drag, startPoint x: 777, startPoint y: 445, endPoint x: 844, endPoint y: 578, distance: 148.9
click at [844, 578] on div "Reason MISSING EVIDENCE: The Blackline “#Dashboard# Rec Timeliness” report for …" at bounding box center [822, 531] width 768 height 164
click at [1359, 45] on icon "button" at bounding box center [1363, 39] width 19 height 19
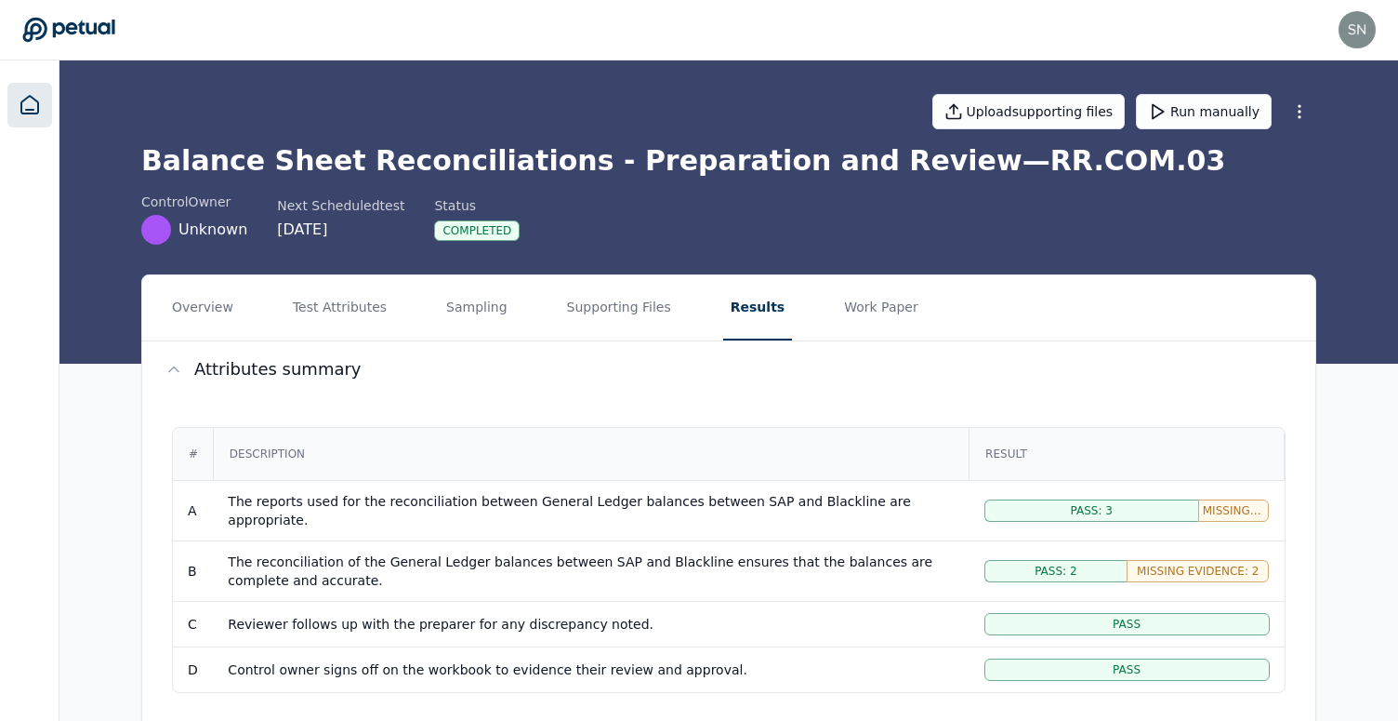
click at [20, 99] on icon at bounding box center [30, 105] width 22 height 22
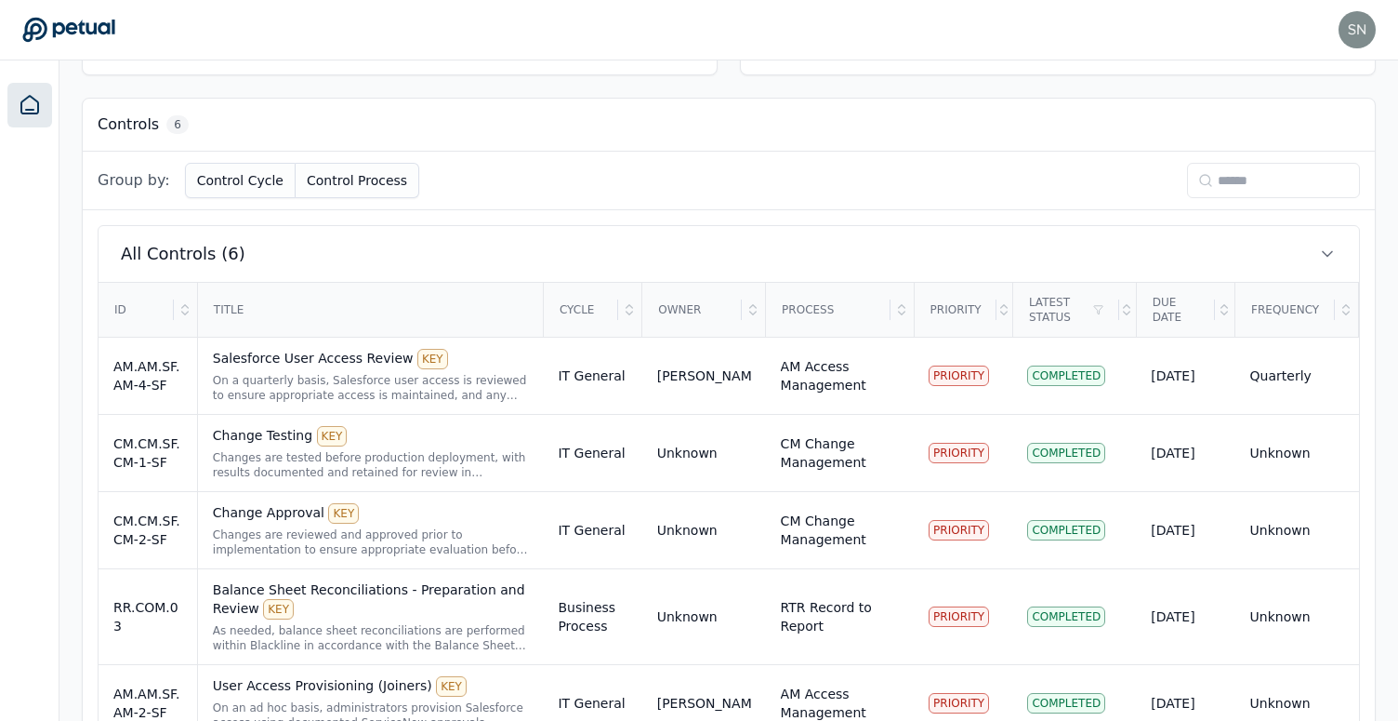
scroll to position [551, 0]
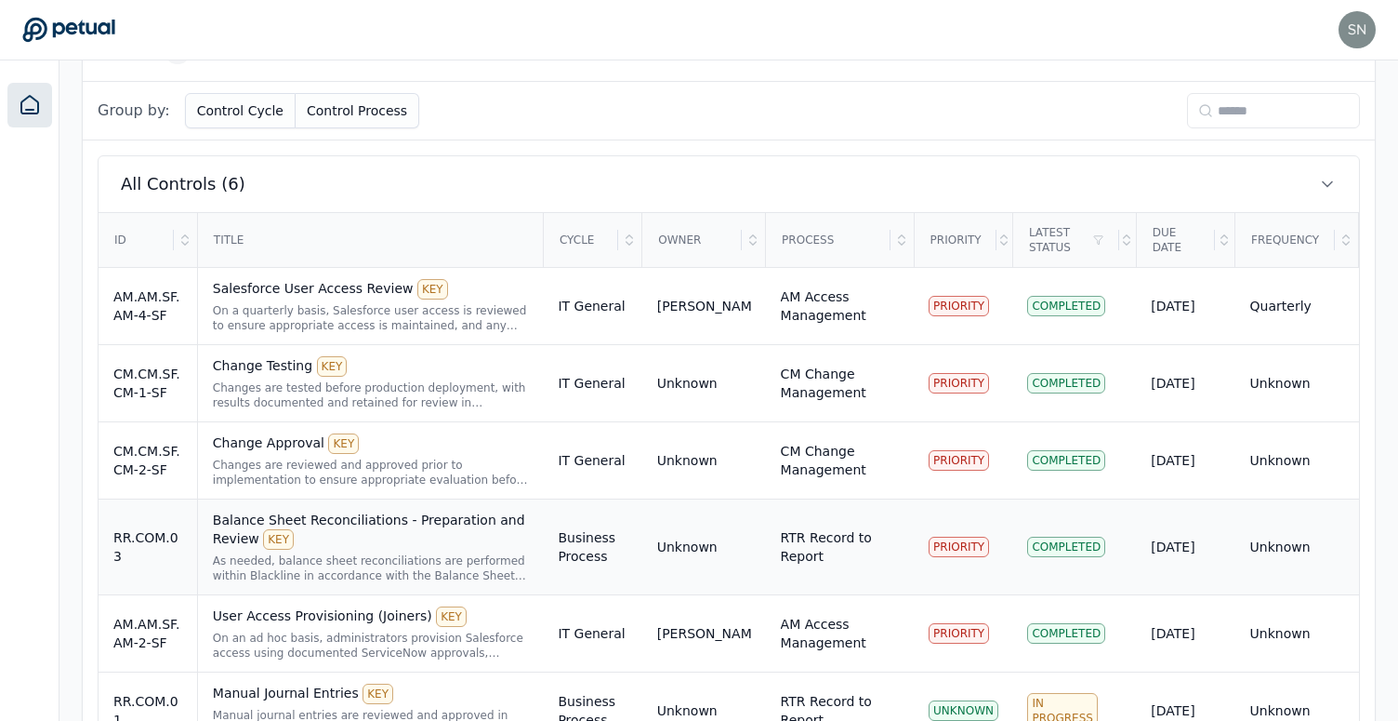
click at [453, 553] on div "As needed, balance sheet reconciliations are performed within Blackline in acco…" at bounding box center [371, 568] width 316 height 30
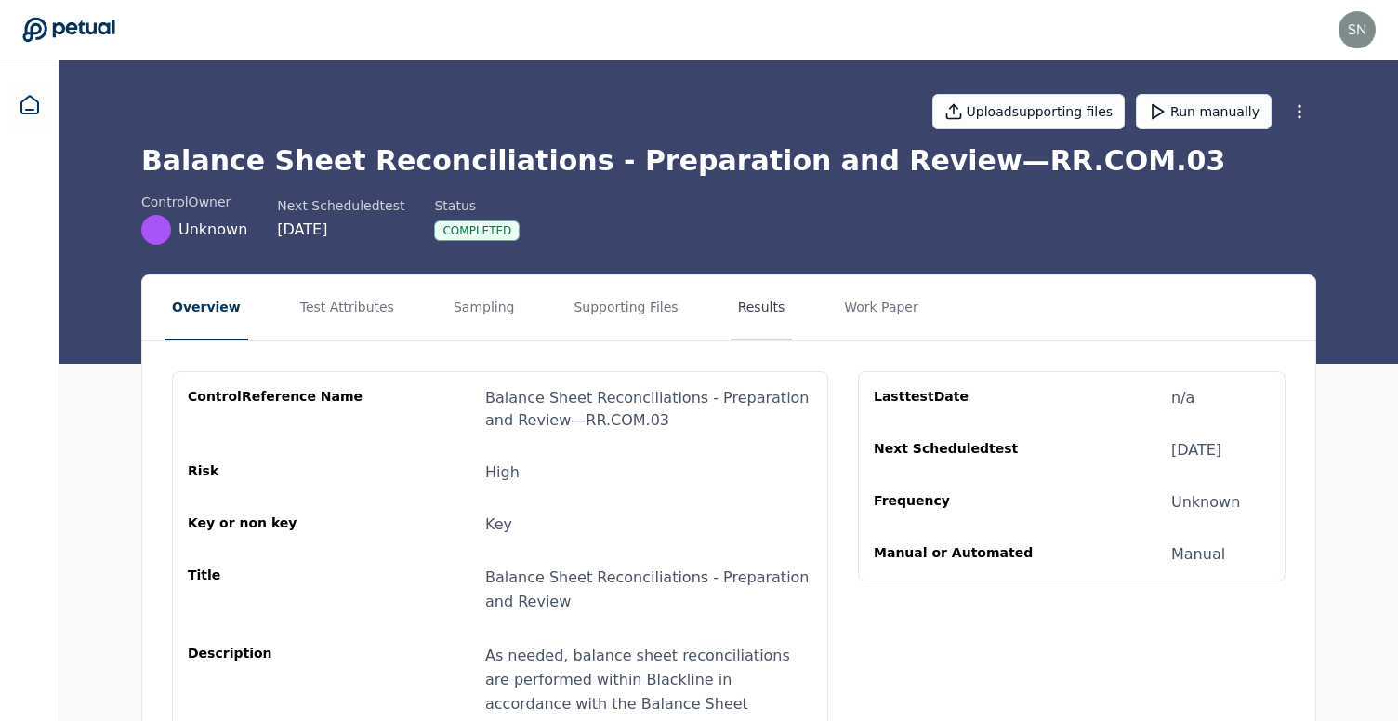
click at [749, 298] on button "Results" at bounding box center [762, 307] width 62 height 65
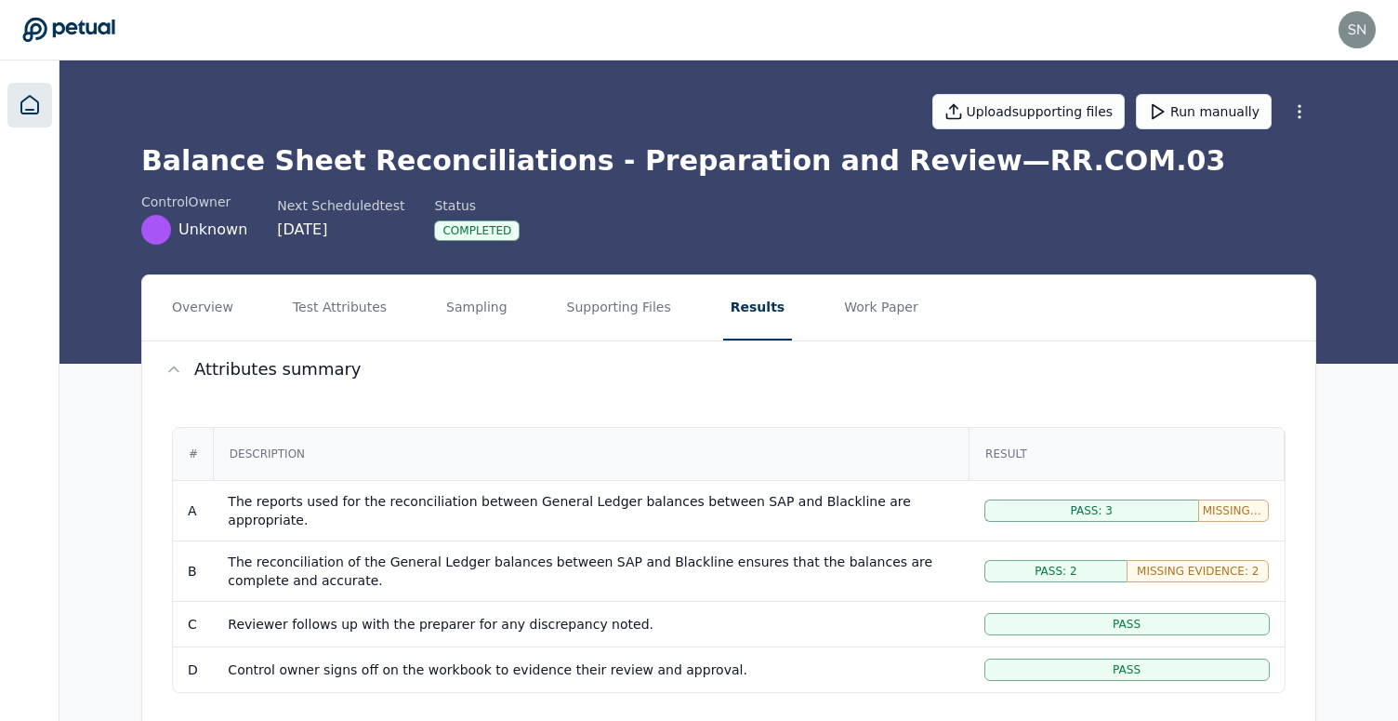
click at [19, 119] on link at bounding box center [29, 105] width 45 height 45
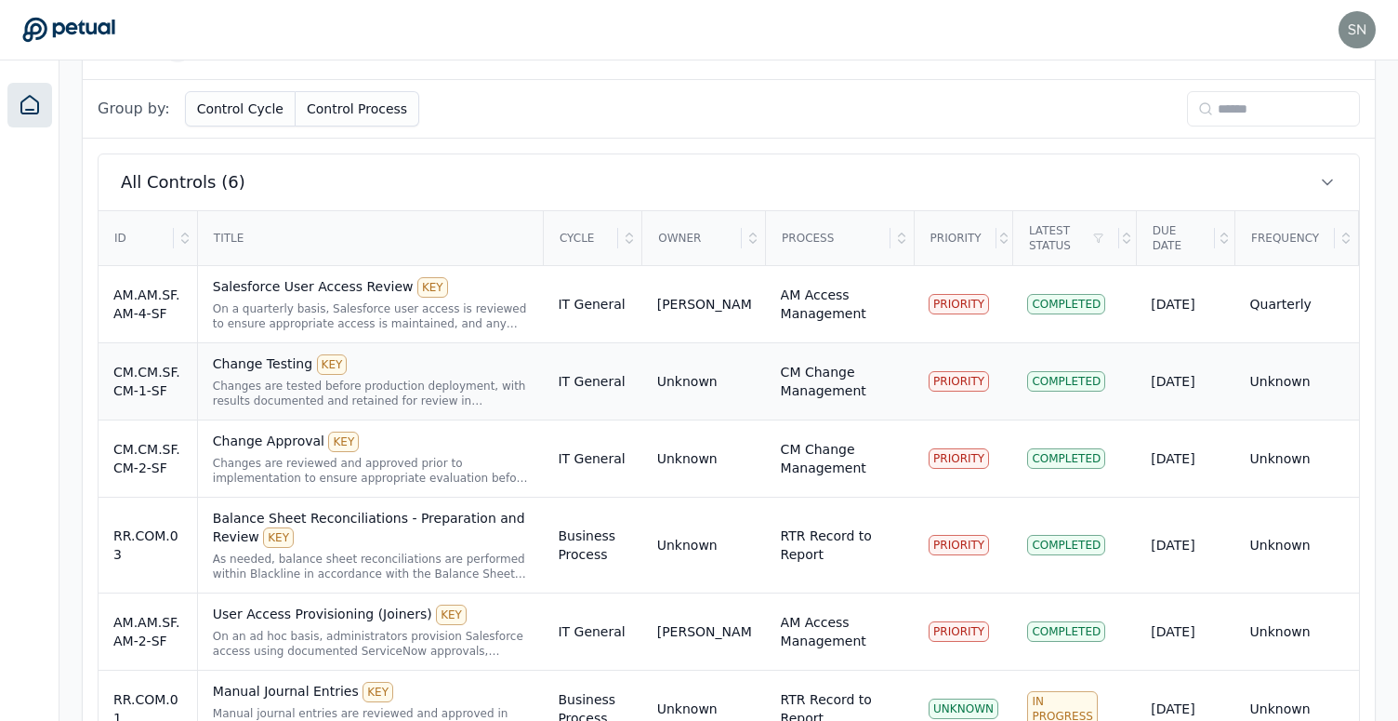
scroll to position [618, 0]
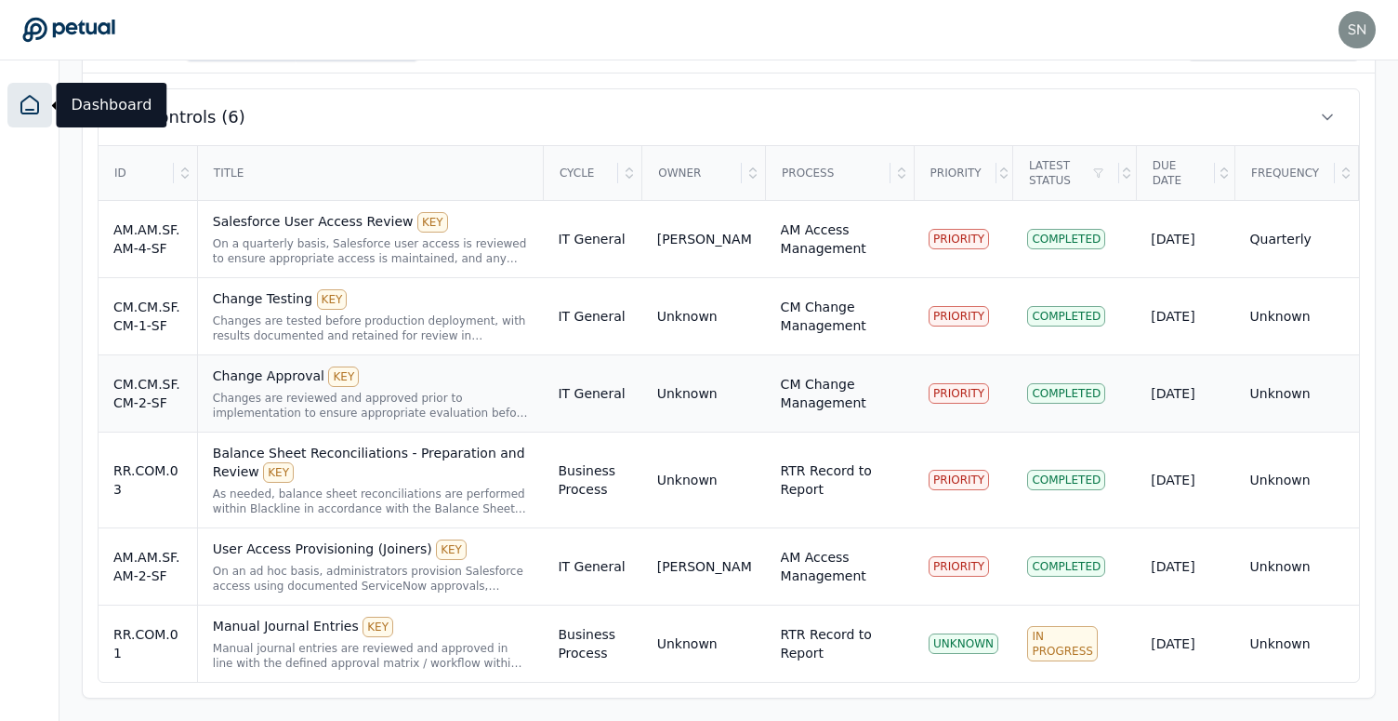
click at [414, 379] on div "Change Approval KEY" at bounding box center [371, 376] width 316 height 20
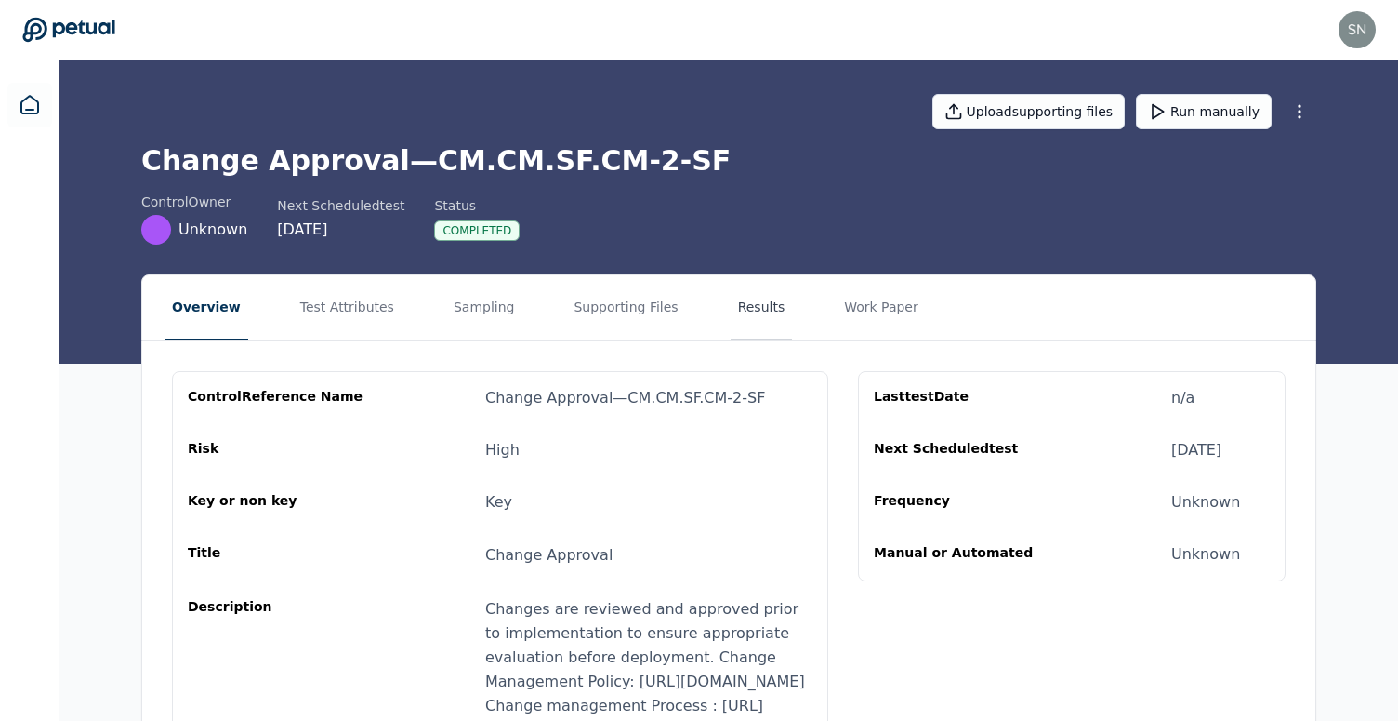
click at [744, 304] on button "Results" at bounding box center [762, 307] width 62 height 65
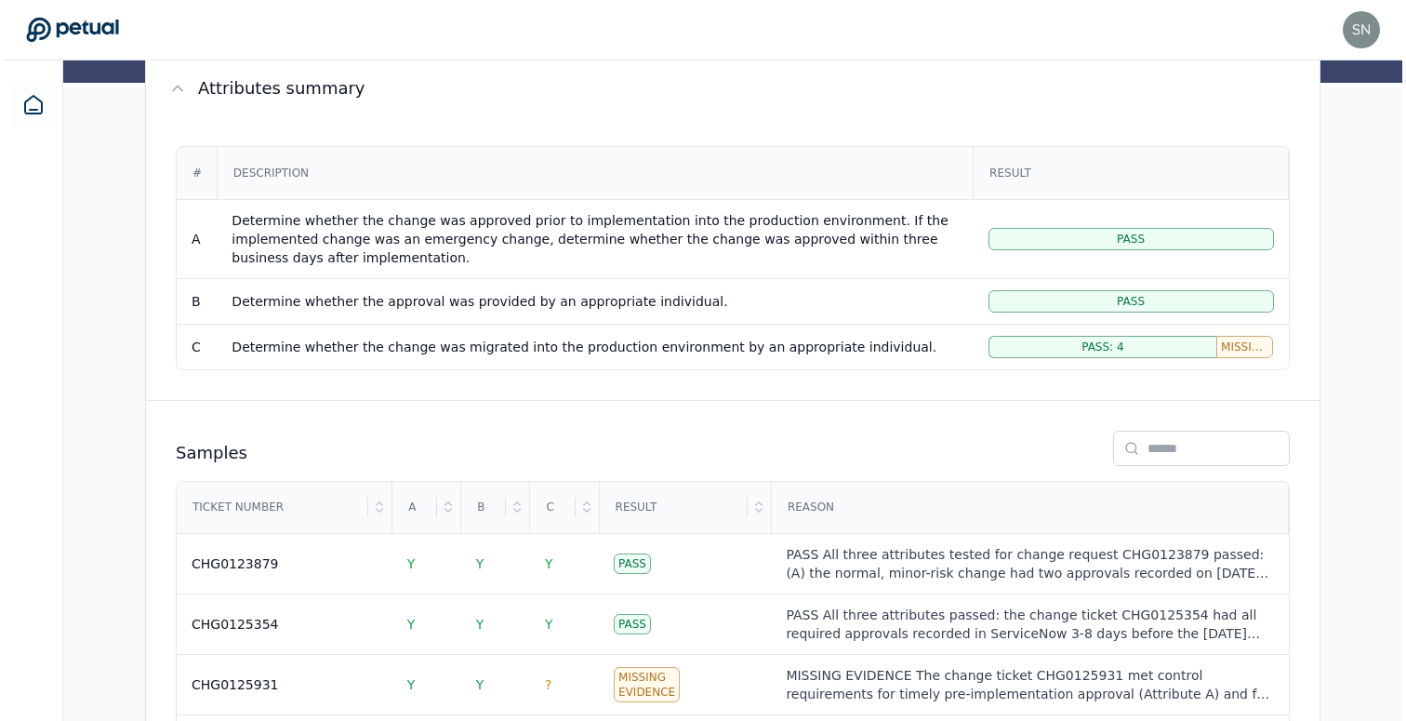
scroll to position [457, 0]
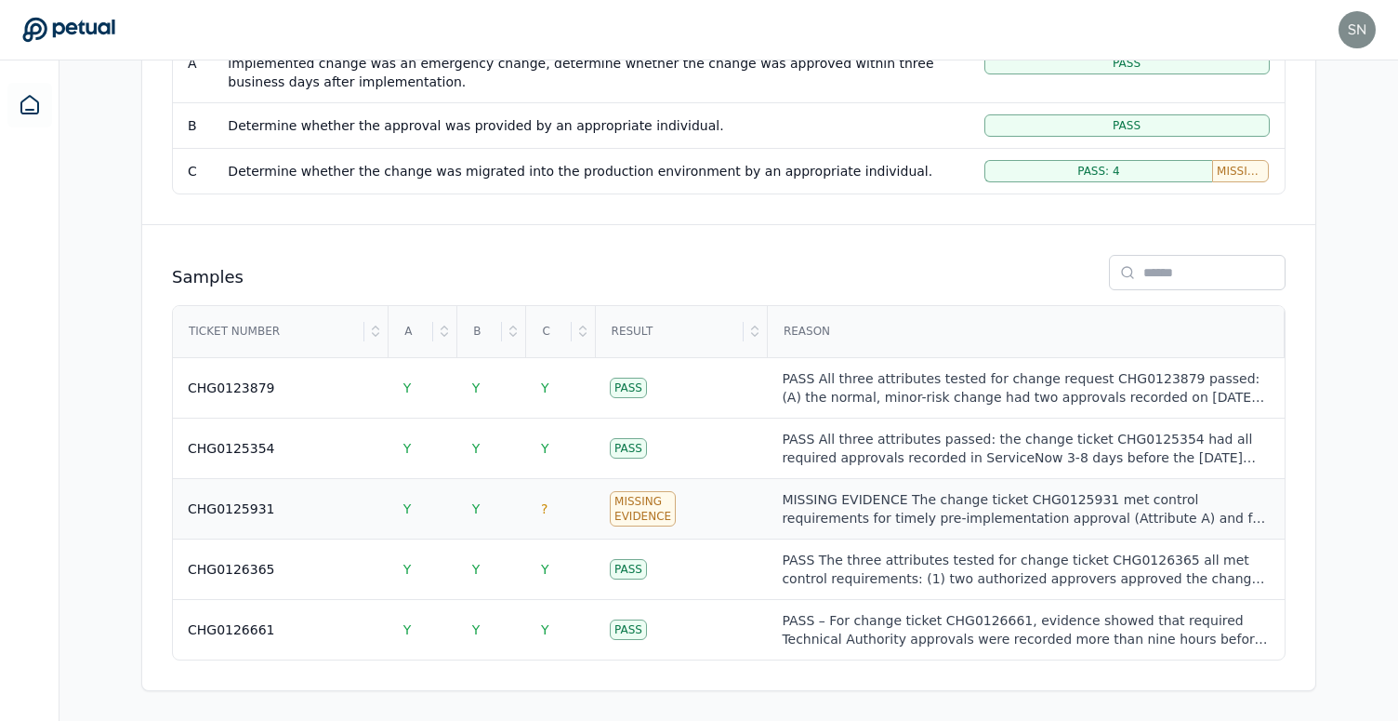
click at [739, 505] on td "Missing Evidence" at bounding box center [681, 509] width 172 height 60
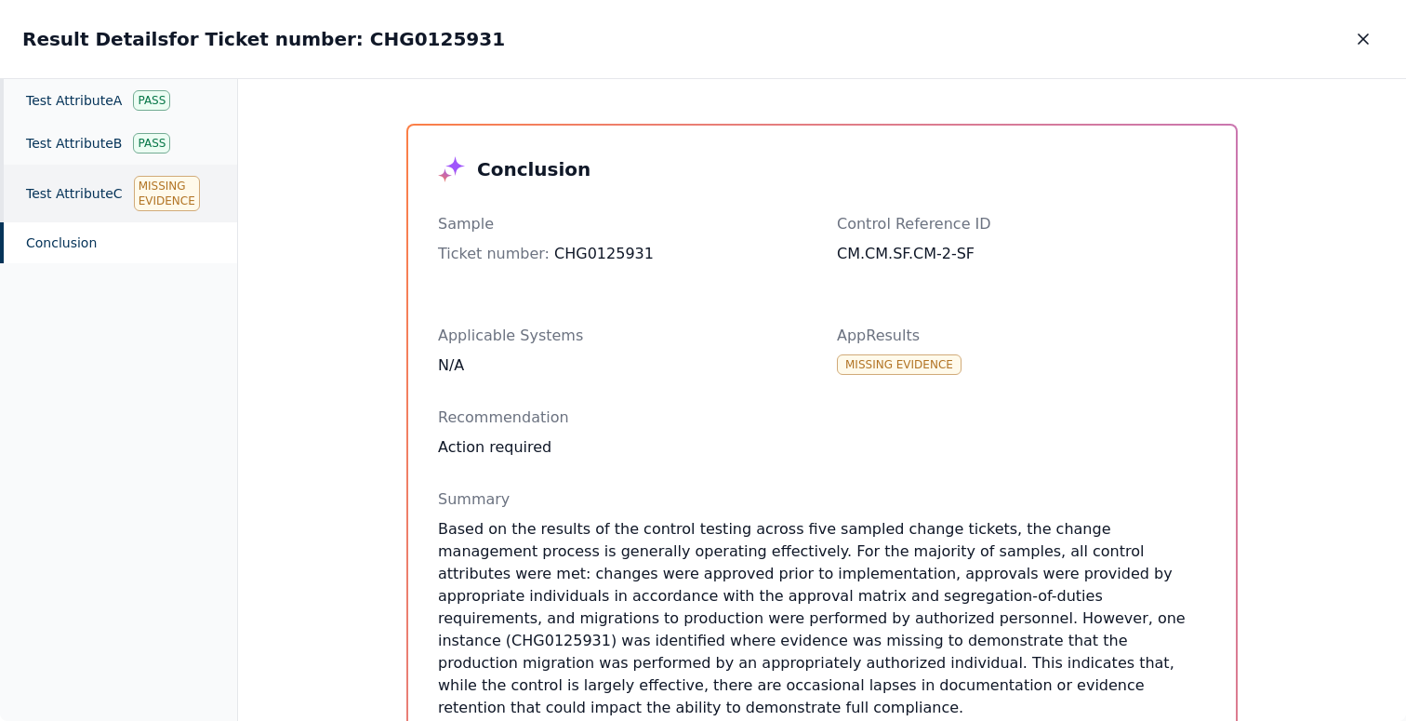
click at [126, 198] on div "Test Attribute C Missing Evidence" at bounding box center [118, 194] width 237 height 58
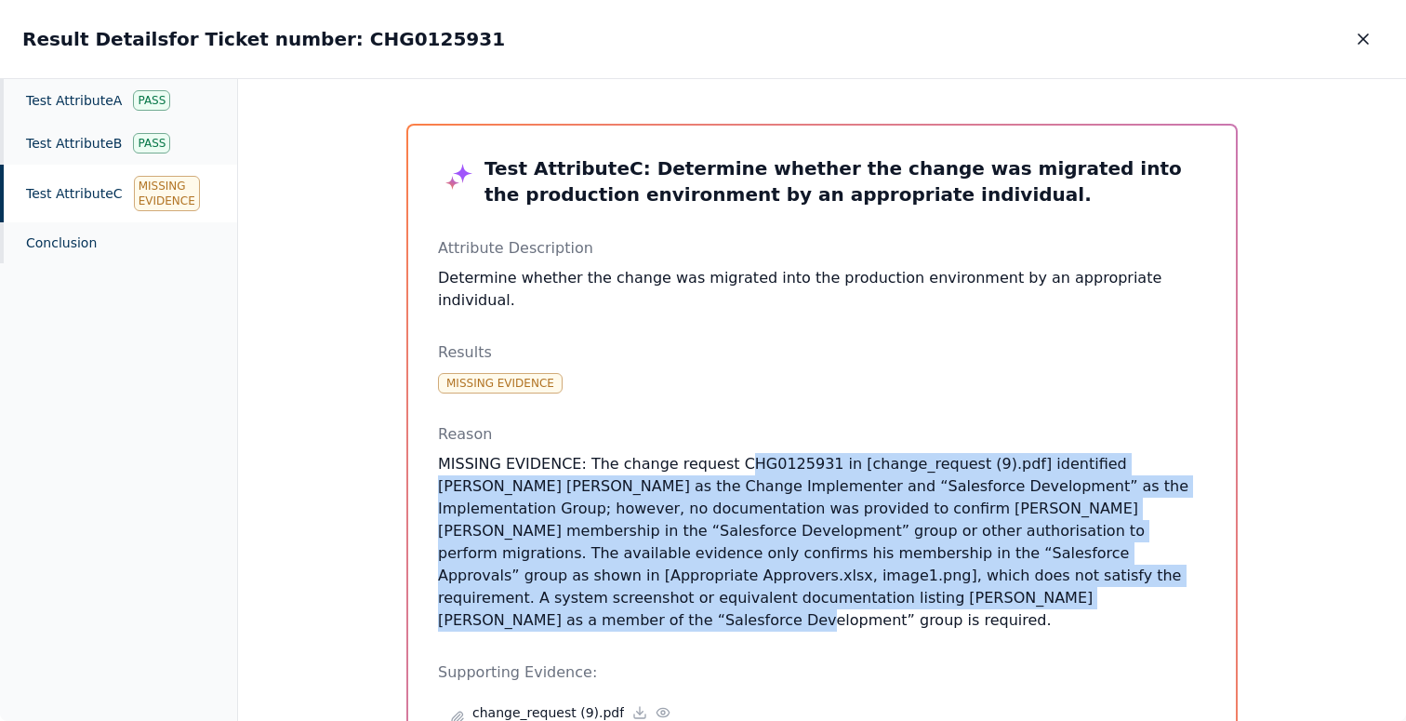
drag, startPoint x: 887, startPoint y: 584, endPoint x: 727, endPoint y: 444, distance: 212.2
click at [727, 453] on p "MISSING EVIDENCE: The change request CHG0125931 in [change_request (9).pdf] ide…" at bounding box center [822, 542] width 768 height 179
drag, startPoint x: 727, startPoint y: 443, endPoint x: 832, endPoint y: 577, distance: 170.2
click at [832, 577] on p "MISSING EVIDENCE: The change request CHG0125931 in [change_request (9).pdf] ide…" at bounding box center [822, 542] width 768 height 179
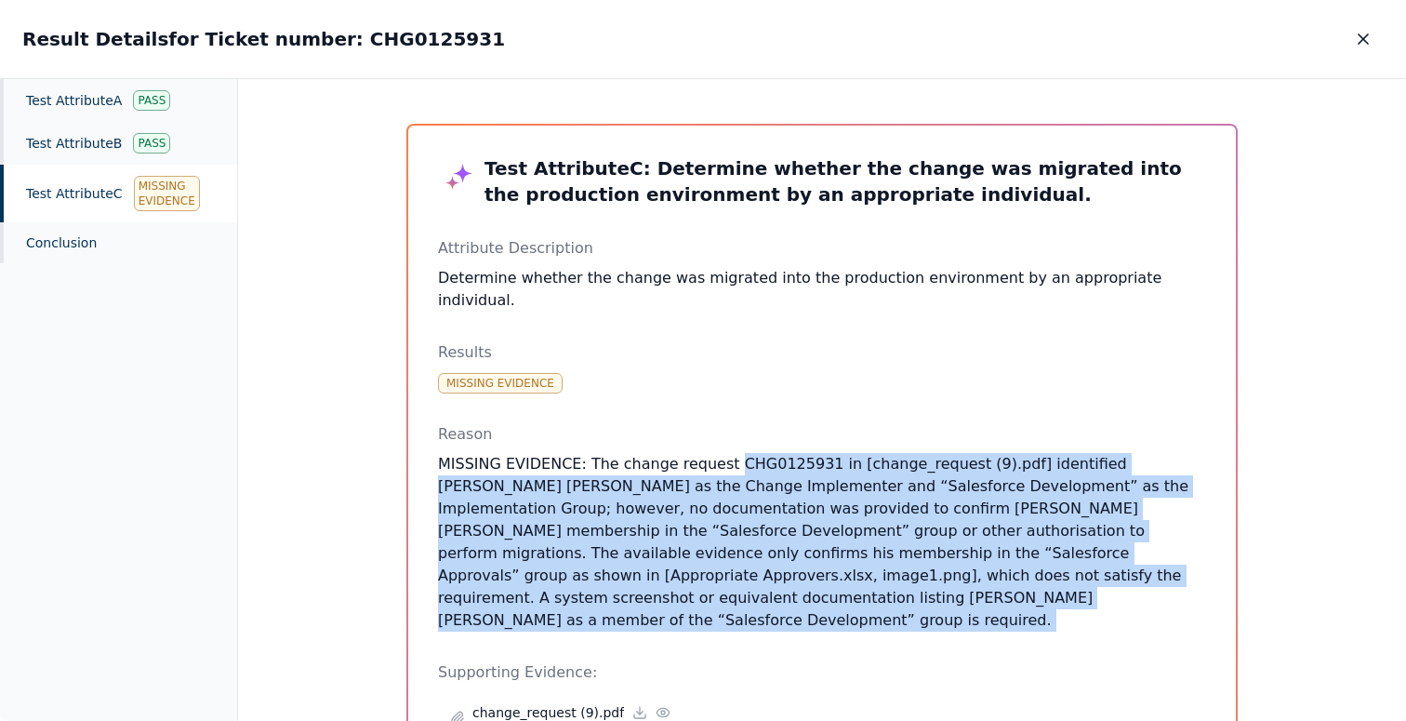
click at [832, 577] on p "MISSING EVIDENCE: The change request CHG0125931 in [change_request (9).pdf] ide…" at bounding box center [822, 542] width 768 height 179
drag, startPoint x: 832, startPoint y: 577, endPoint x: 722, endPoint y: 443, distance: 173.8
click at [722, 453] on p "MISSING EVIDENCE: The change request CHG0125931 in [change_request (9).pdf] ide…" at bounding box center [822, 542] width 768 height 179
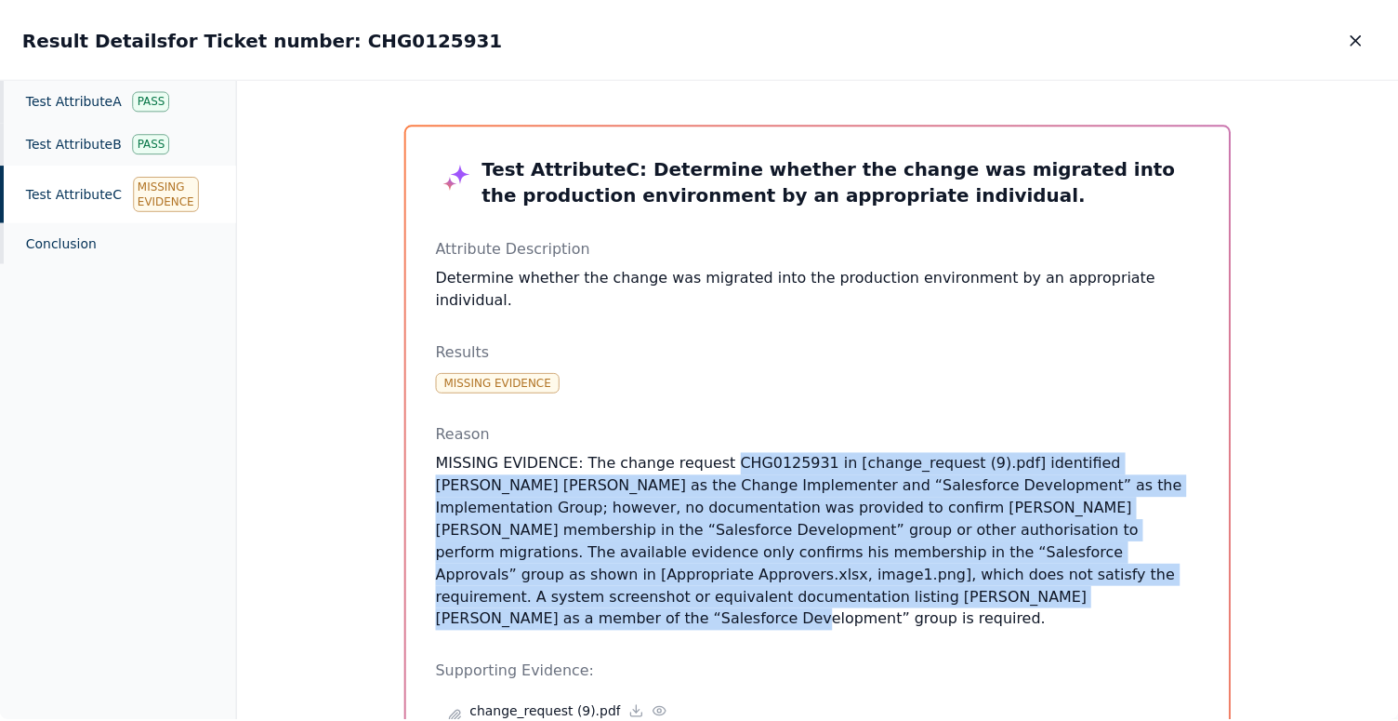
scroll to position [150, 0]
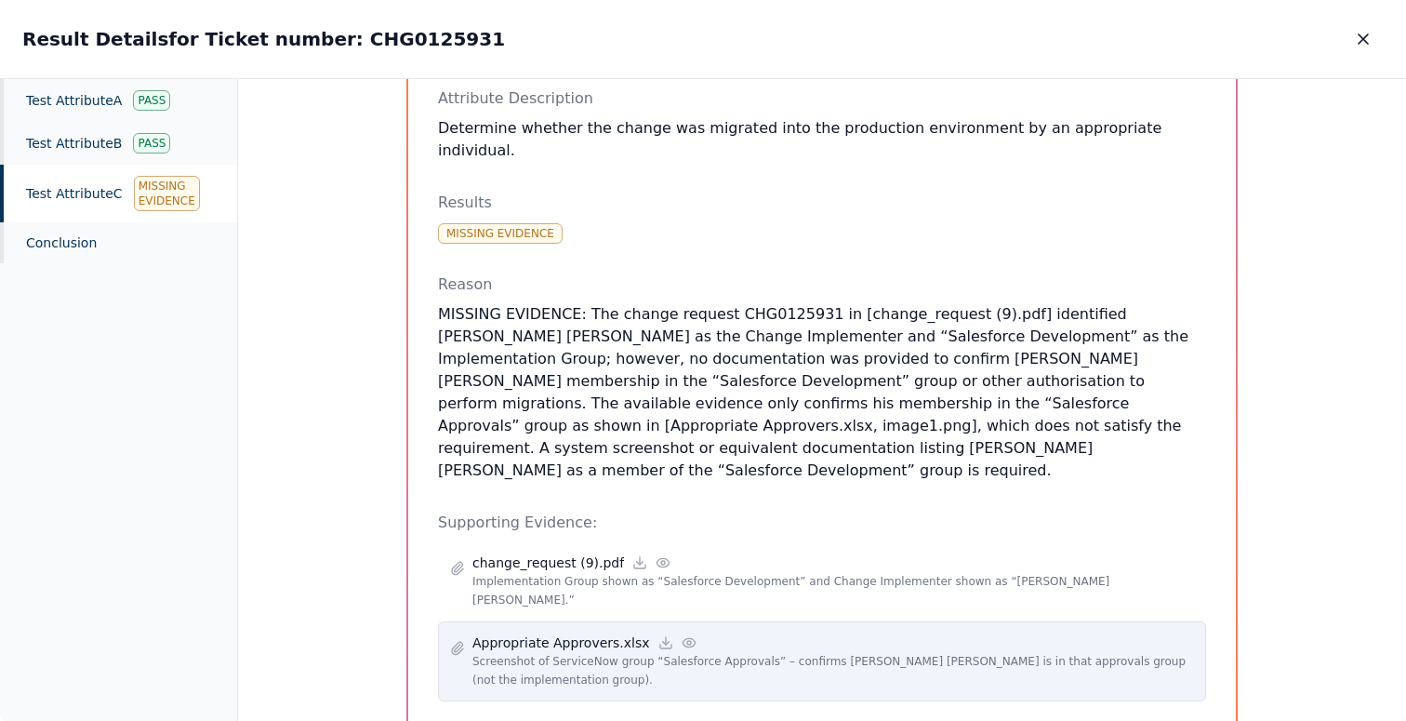
click at [682, 635] on icon at bounding box center [689, 642] width 15 height 15
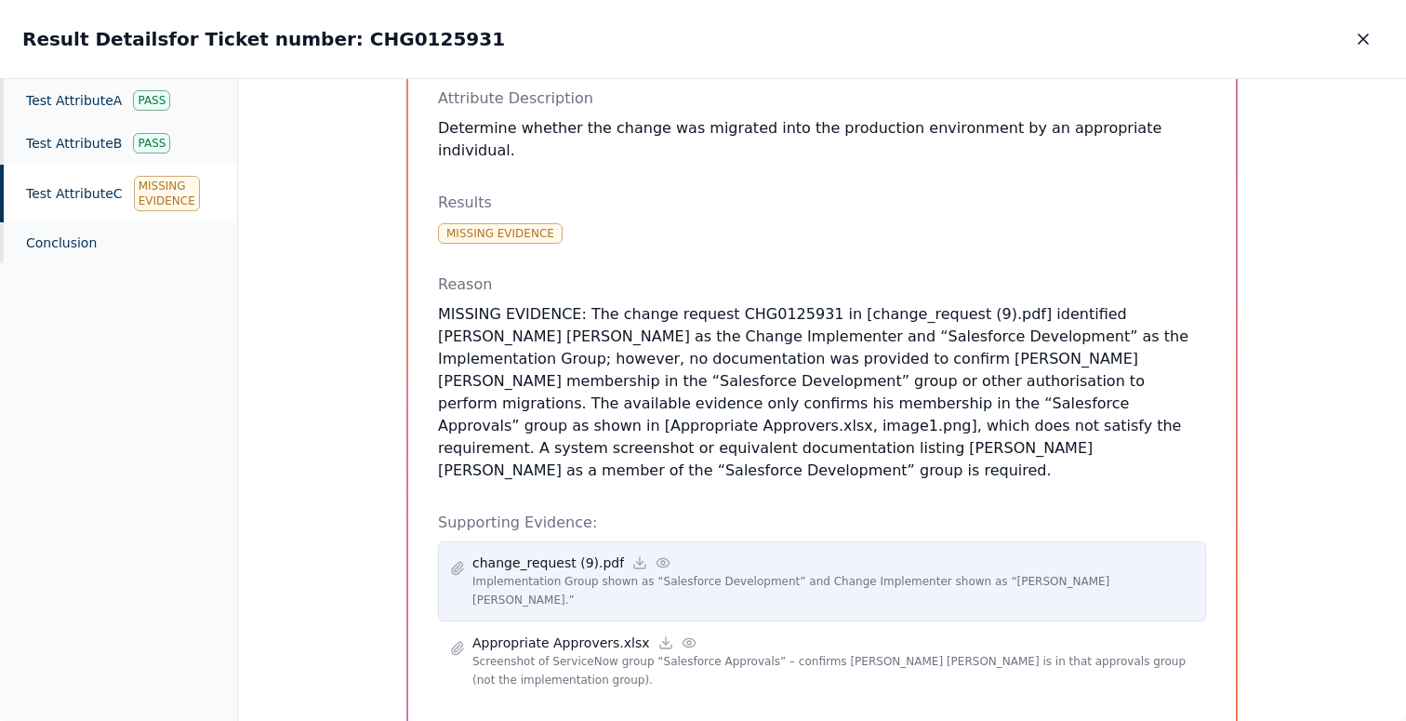
click at [657, 558] on icon at bounding box center [663, 562] width 12 height 8
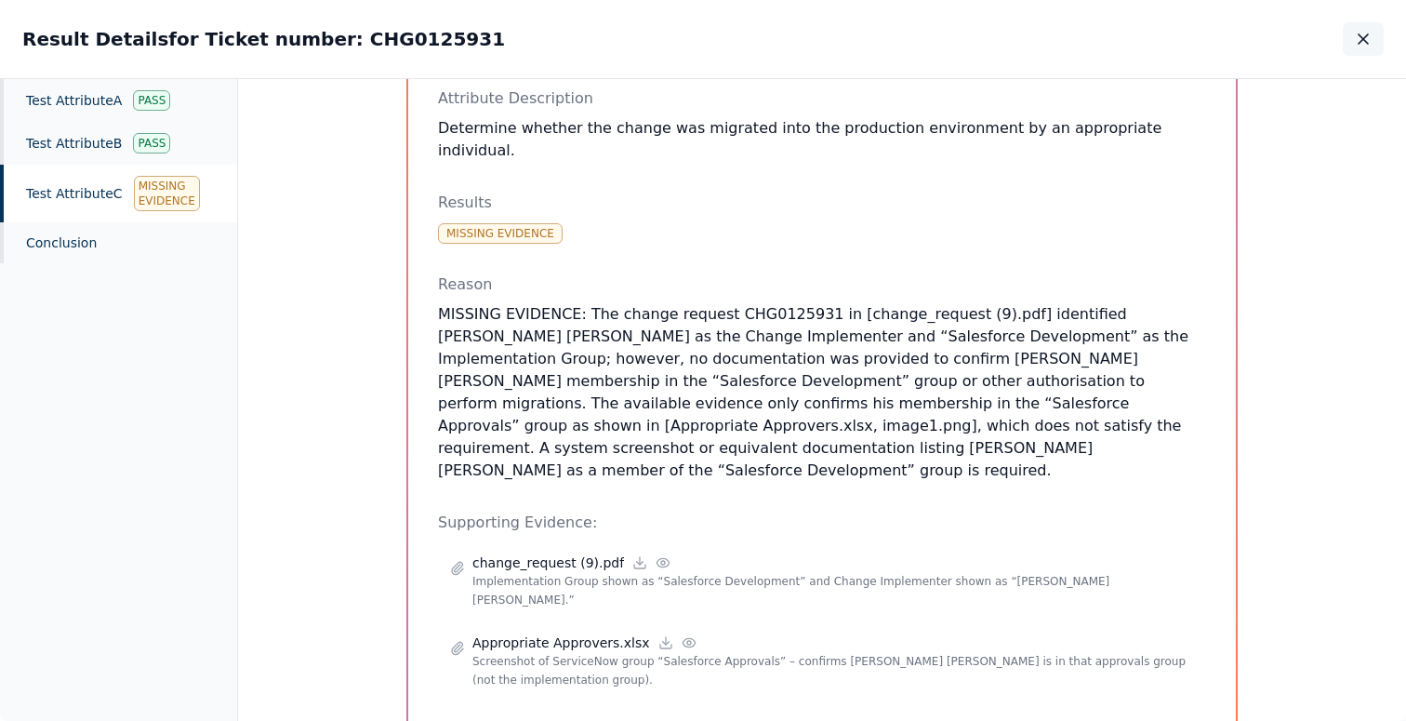
click at [1371, 33] on icon "button" at bounding box center [1363, 39] width 19 height 19
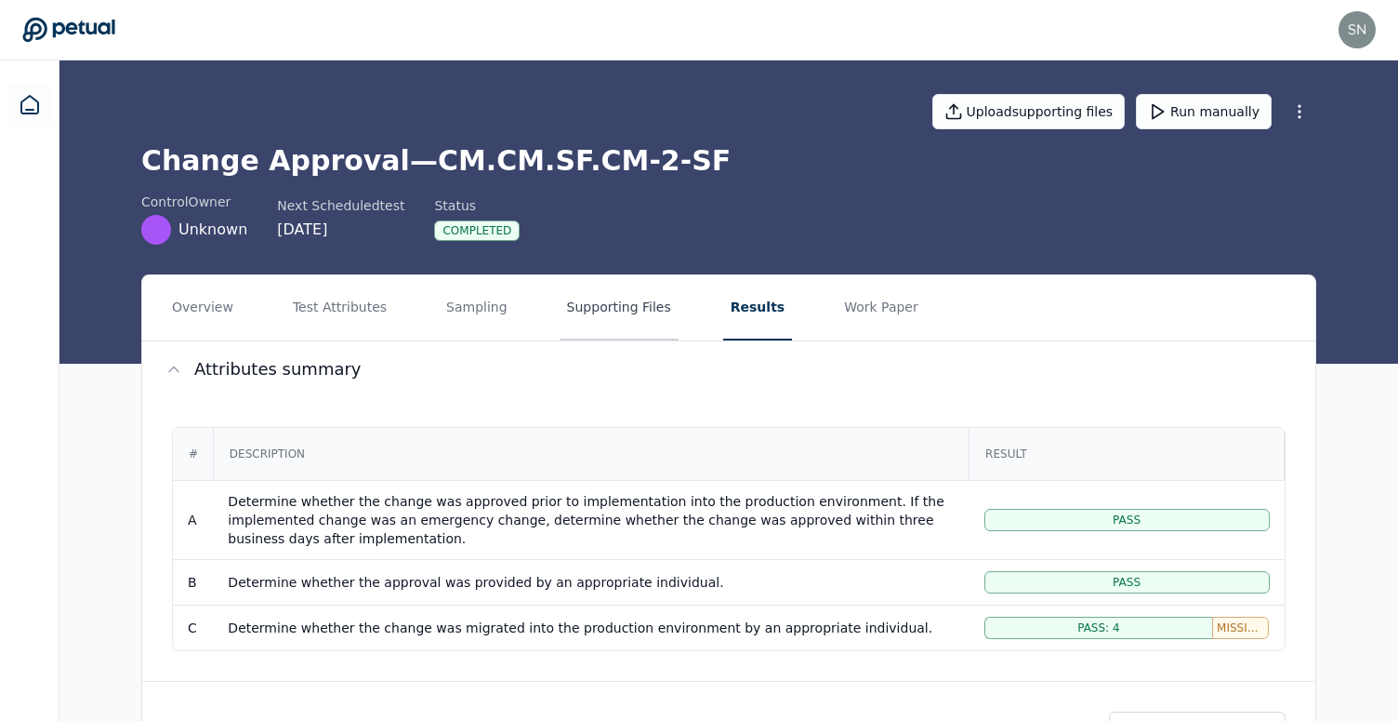
click at [601, 306] on button "Supporting Files" at bounding box center [619, 307] width 119 height 65
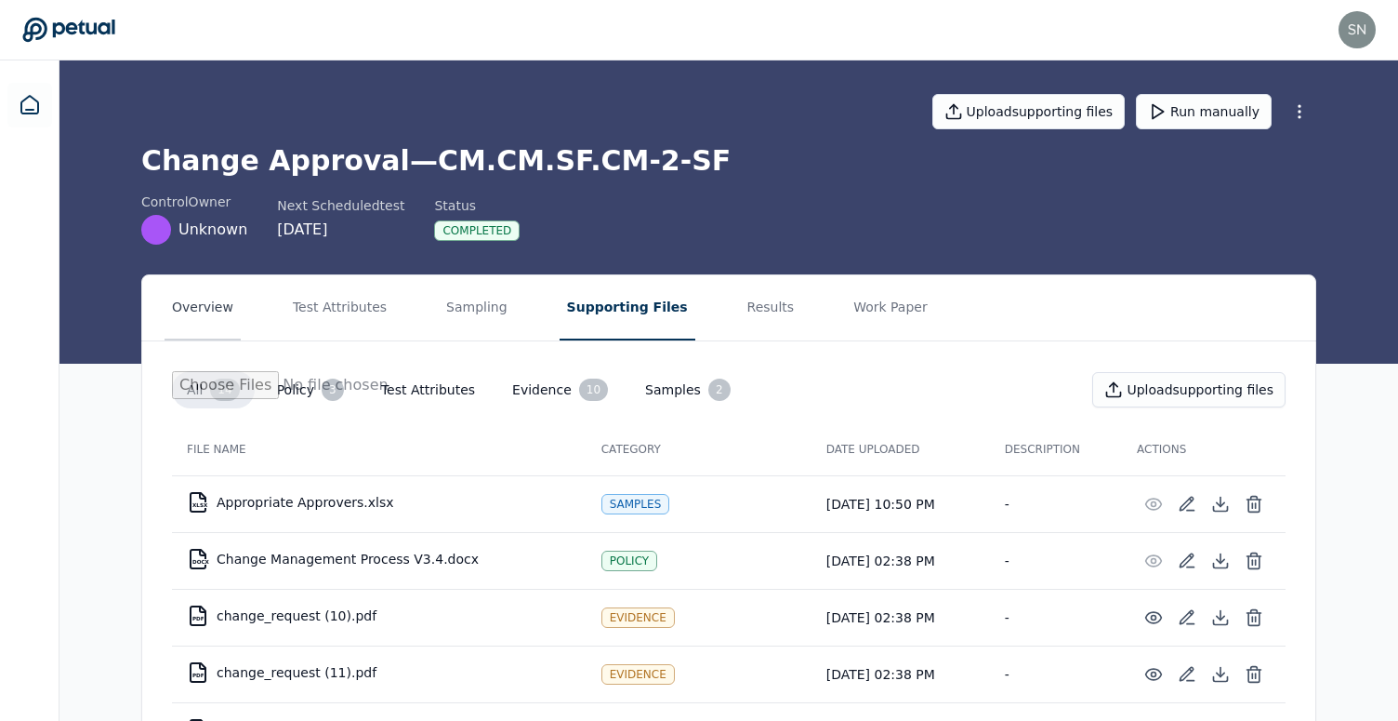
click at [223, 308] on button "Overview" at bounding box center [203, 307] width 76 height 65
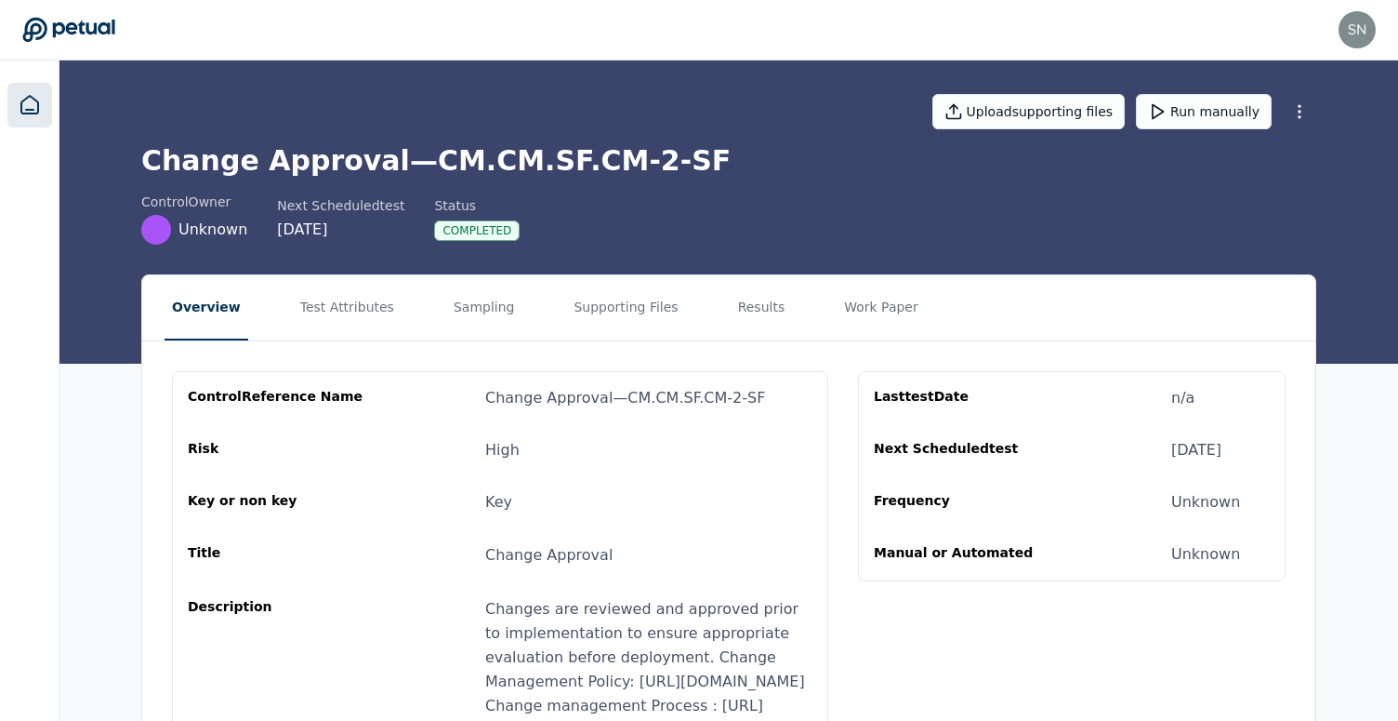
click at [19, 99] on icon at bounding box center [30, 105] width 22 height 22
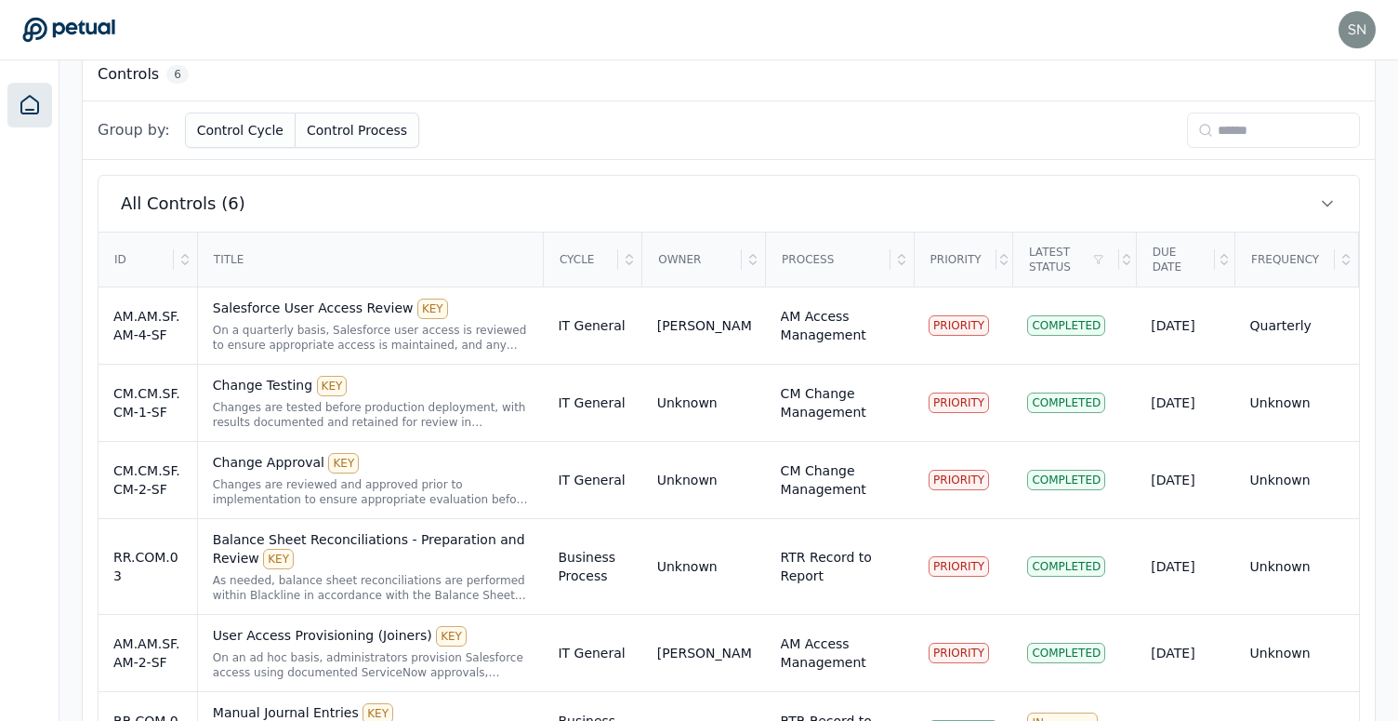
scroll to position [618, 0]
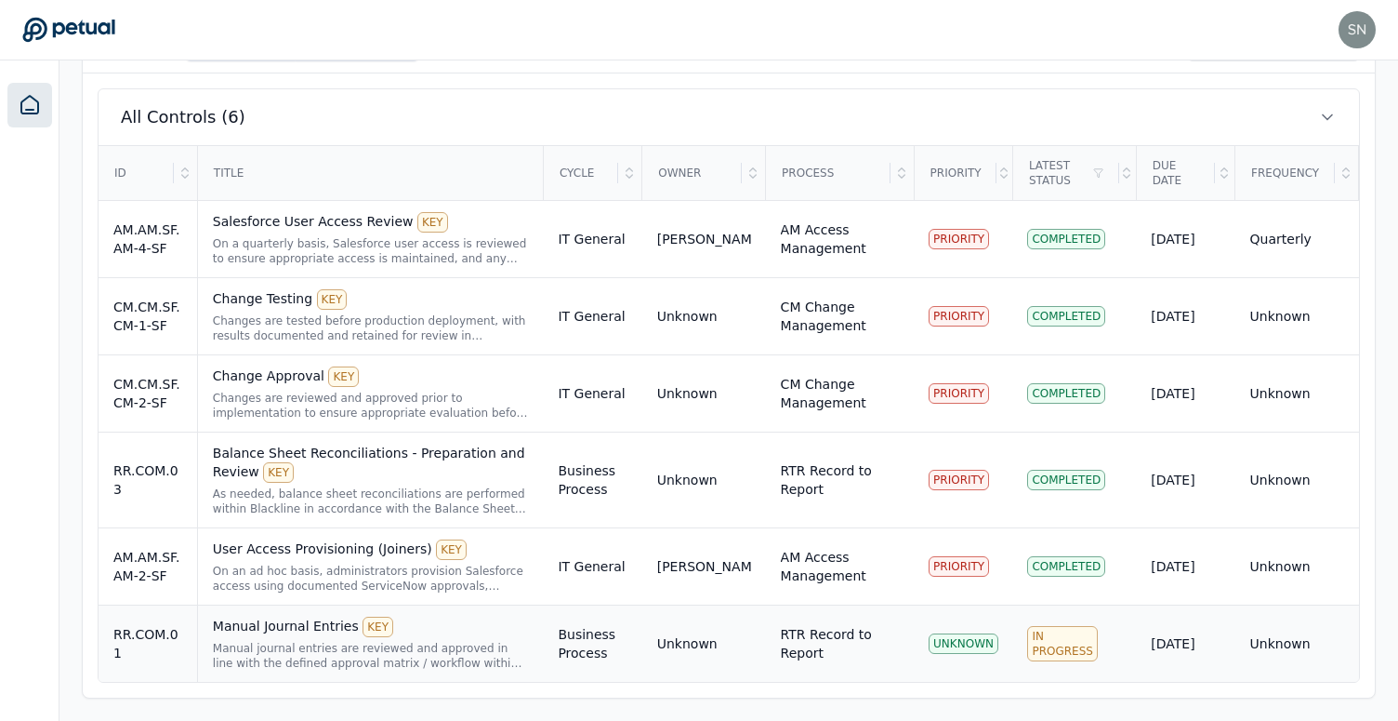
click at [489, 659] on div "Manual journal entries are reviewed and approved in line with the defined appro…" at bounding box center [371, 656] width 316 height 30
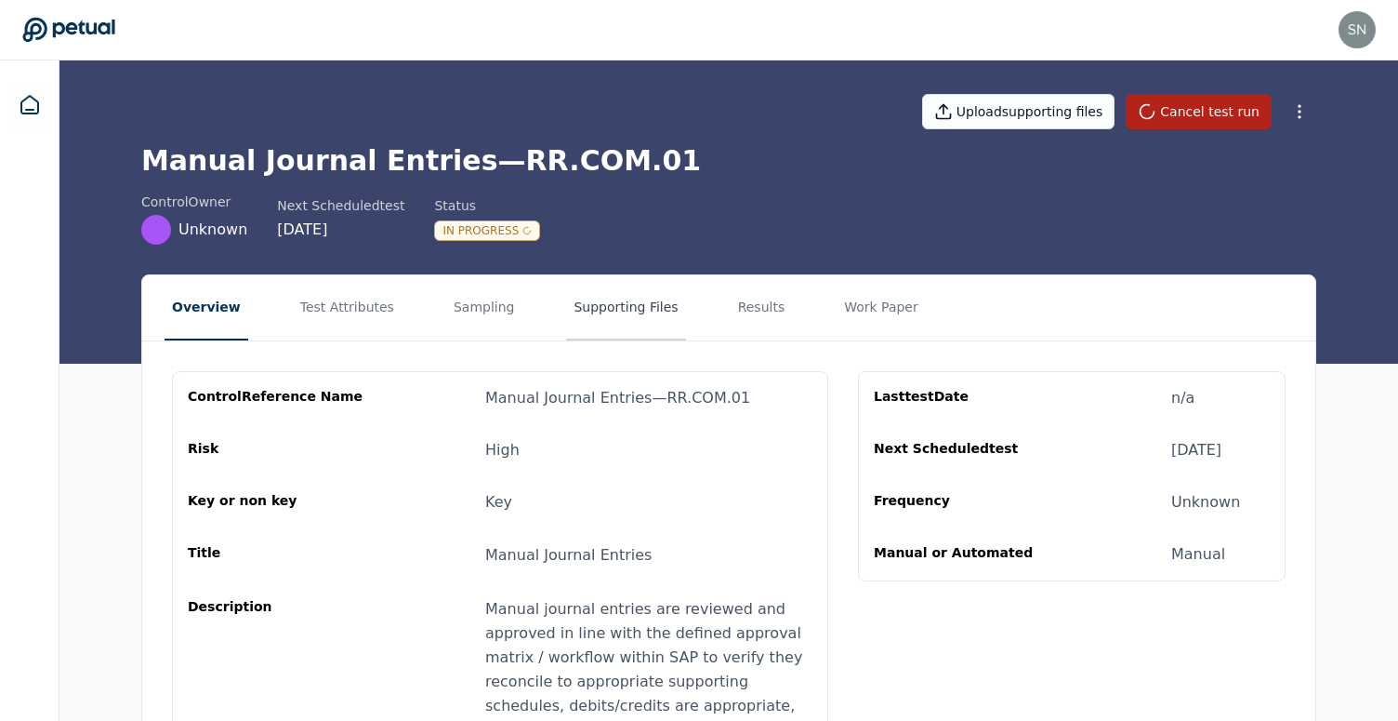
click at [566, 320] on button "Supporting Files" at bounding box center [625, 307] width 119 height 65
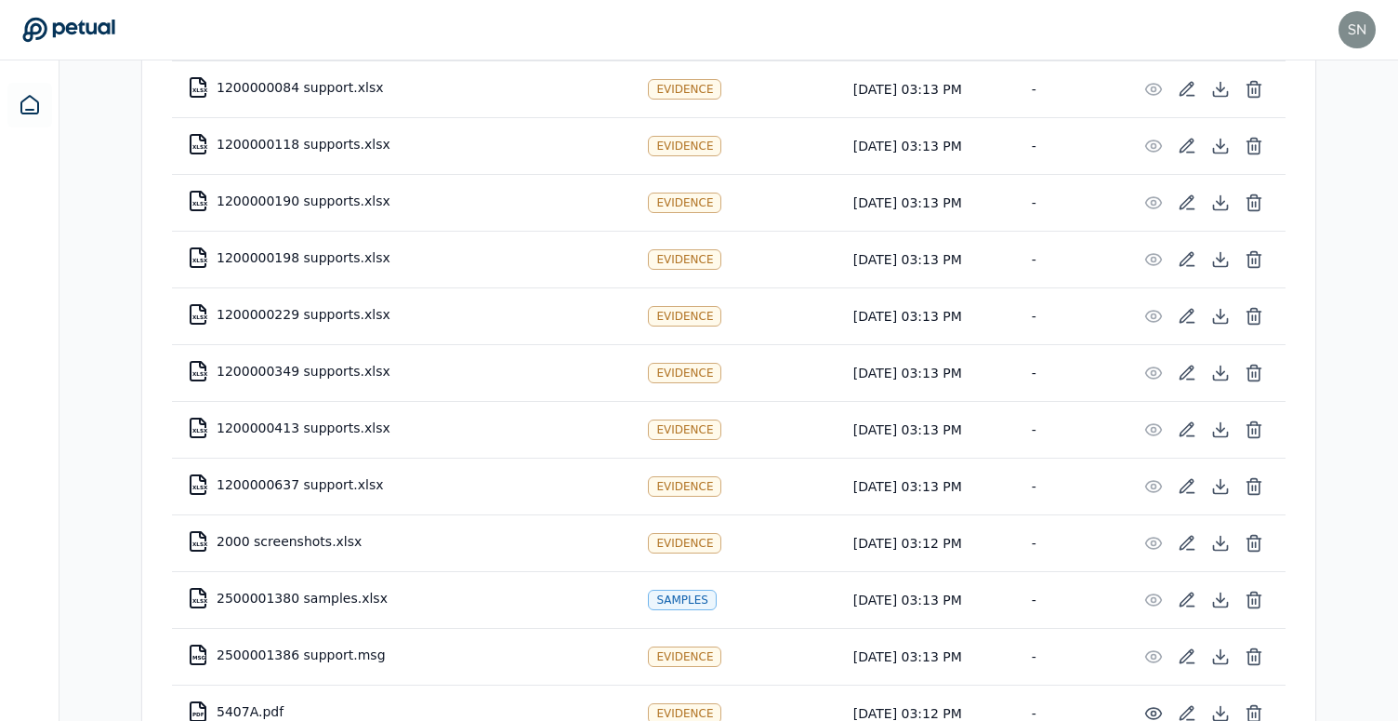
scroll to position [3283, 0]
